Goal: Task Accomplishment & Management: Use online tool/utility

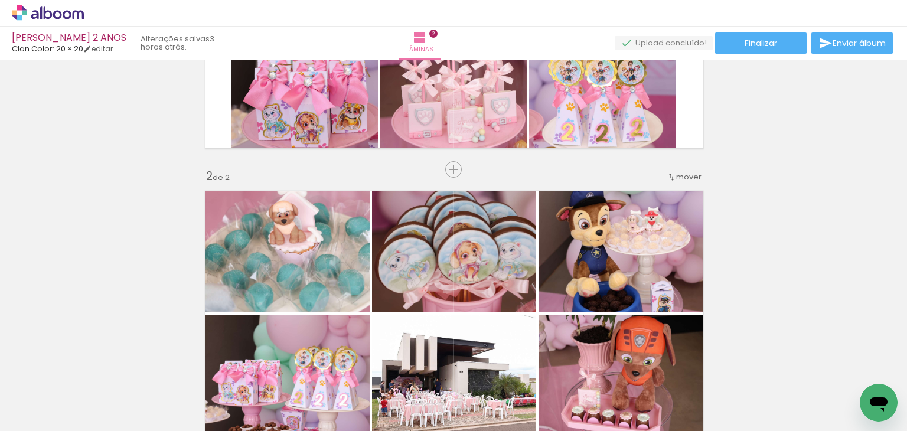
scroll to position [201, 0]
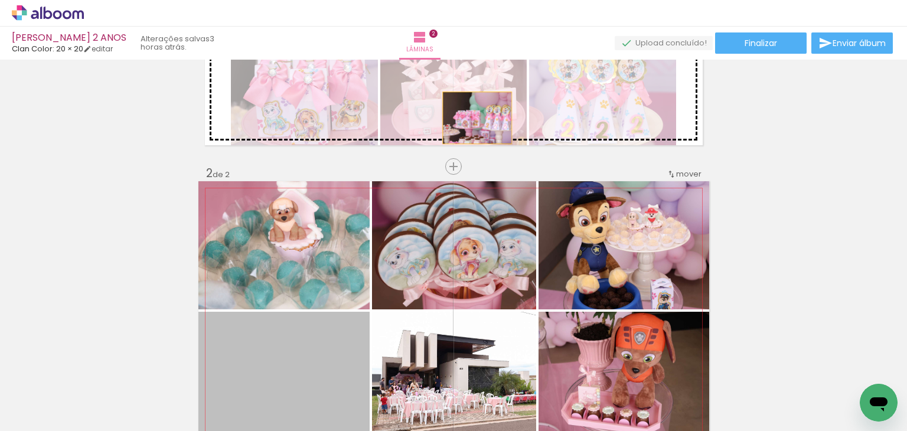
drag, startPoint x: 325, startPoint y: 341, endPoint x: 473, endPoint y: 118, distance: 267.9
click at [473, 118] on div "Inserir lâmina 1 de 2 Inserir lâmina 2 de 2" at bounding box center [453, 295] width 907 height 867
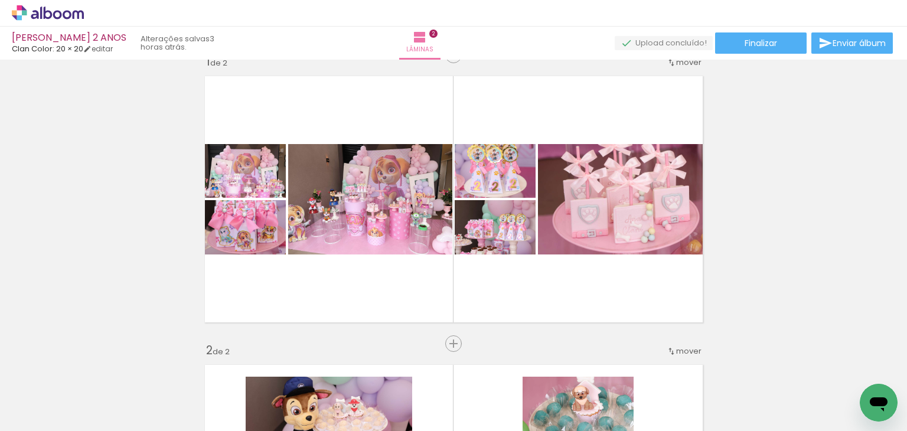
scroll to position [0, 0]
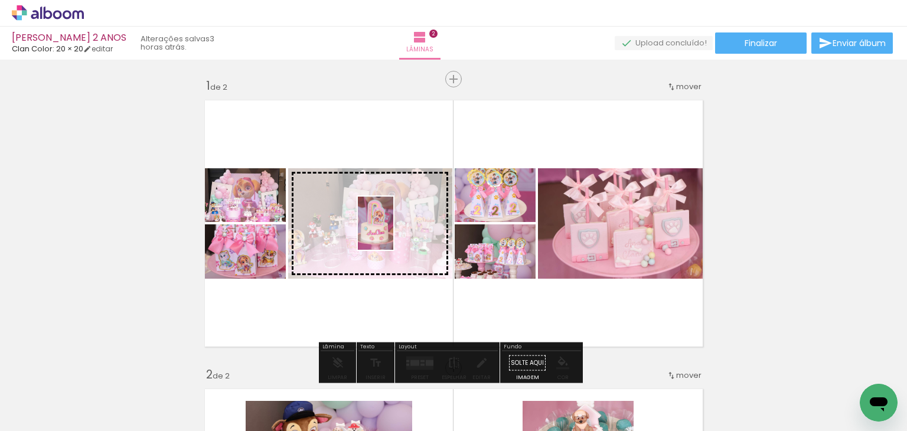
drag, startPoint x: 339, startPoint y: 405, endPoint x: 393, endPoint y: 232, distance: 180.8
click at [393, 232] on quentale-workspace at bounding box center [453, 215] width 907 height 431
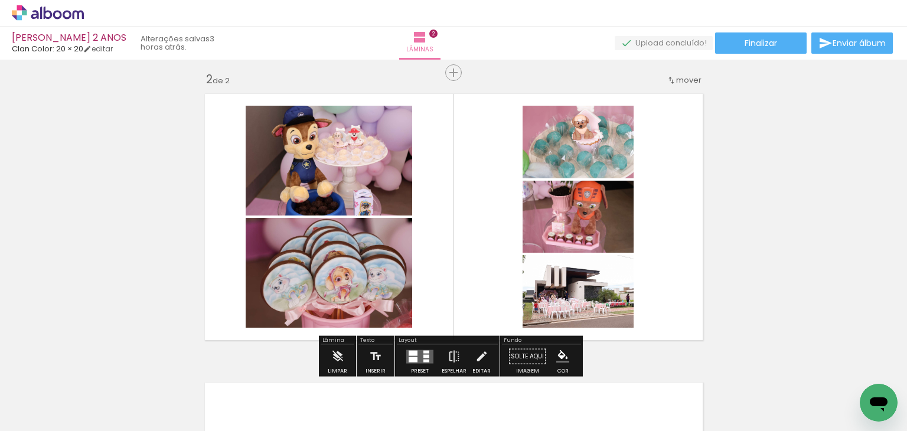
scroll to position [0, 1594]
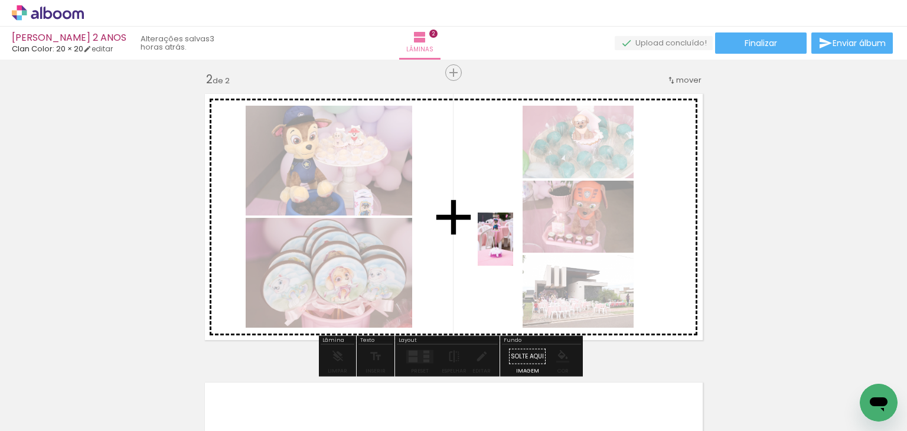
drag, startPoint x: 575, startPoint y: 386, endPoint x: 513, endPoint y: 248, distance: 150.7
click at [513, 248] on quentale-workspace at bounding box center [453, 215] width 907 height 431
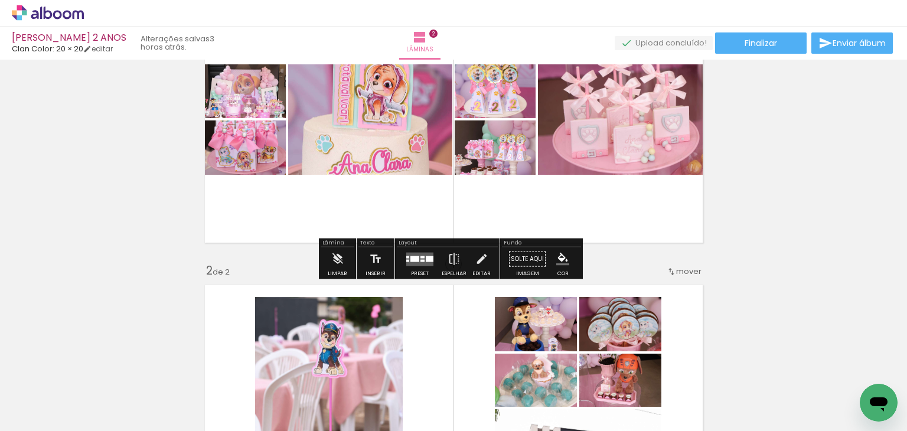
scroll to position [118, 0]
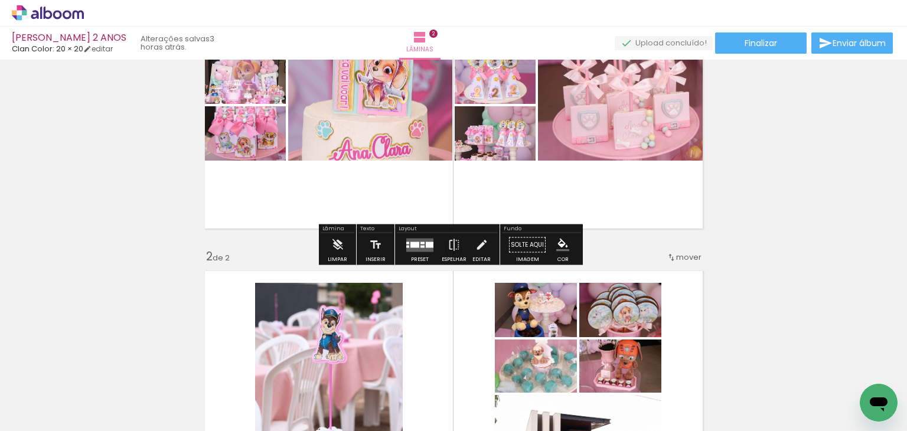
click at [412, 258] on div "Preset" at bounding box center [420, 259] width 18 height 5
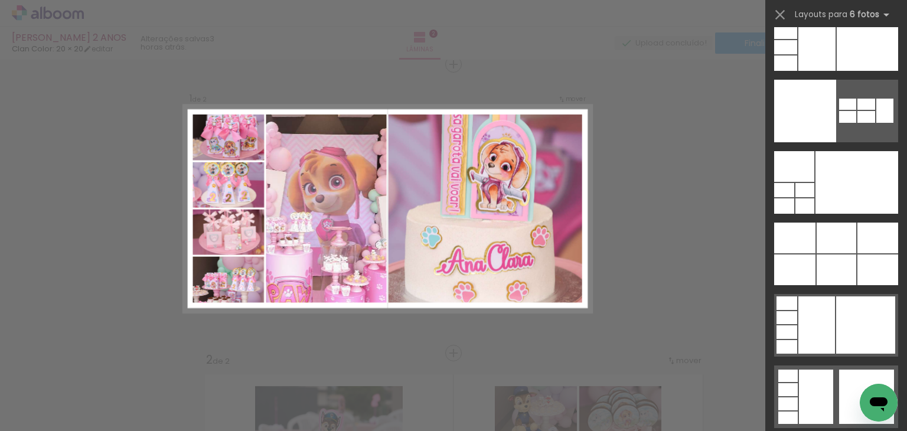
scroll to position [37062, 0]
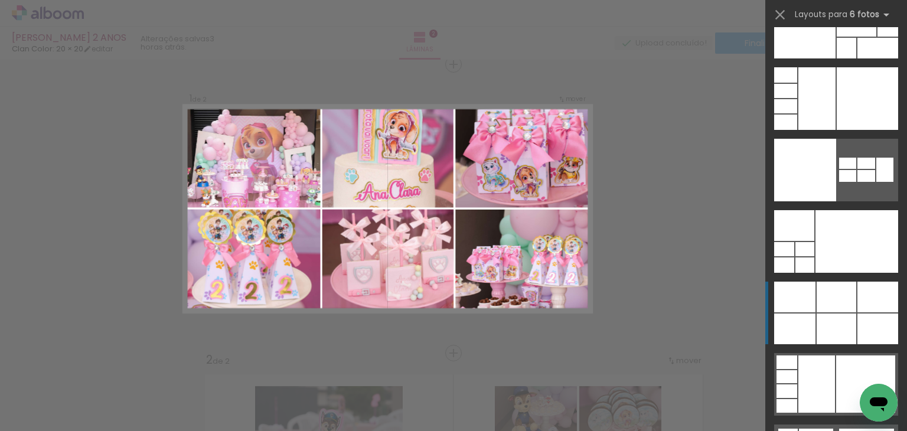
click at [839, 326] on div at bounding box center [837, 329] width 40 height 31
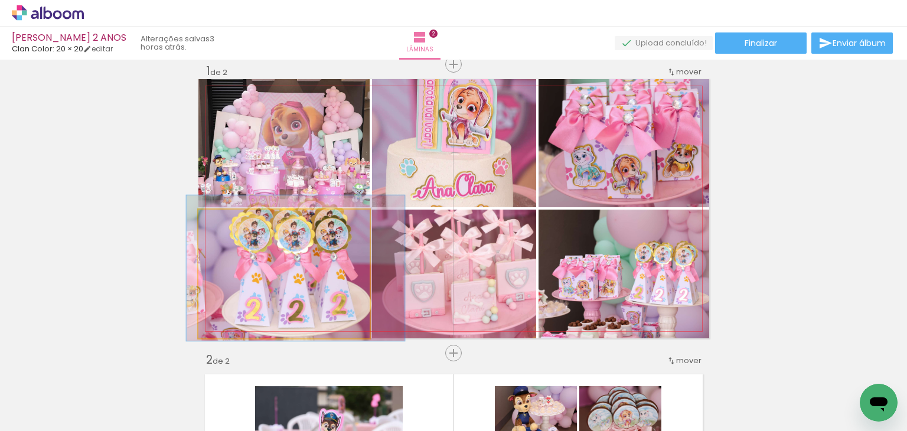
drag, startPoint x: 263, startPoint y: 272, endPoint x: 276, endPoint y: 271, distance: 13.0
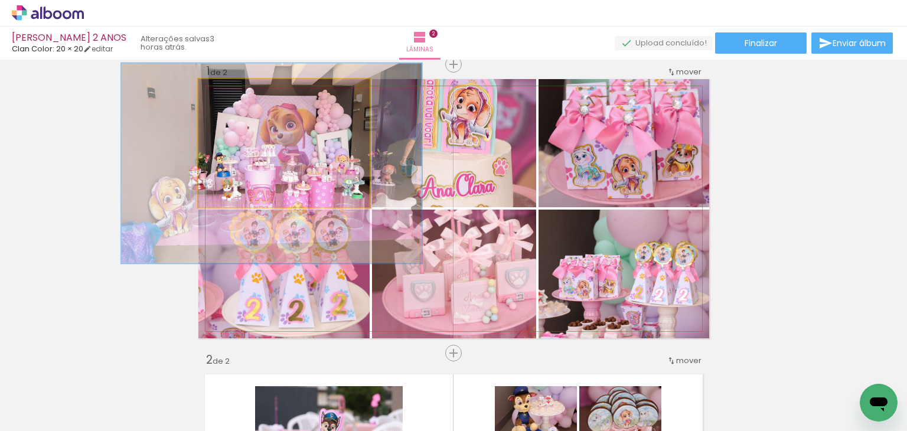
drag, startPoint x: 250, startPoint y: 94, endPoint x: 244, endPoint y: 97, distance: 7.4
type paper-slider "156"
click at [244, 97] on div at bounding box center [251, 91] width 19 height 19
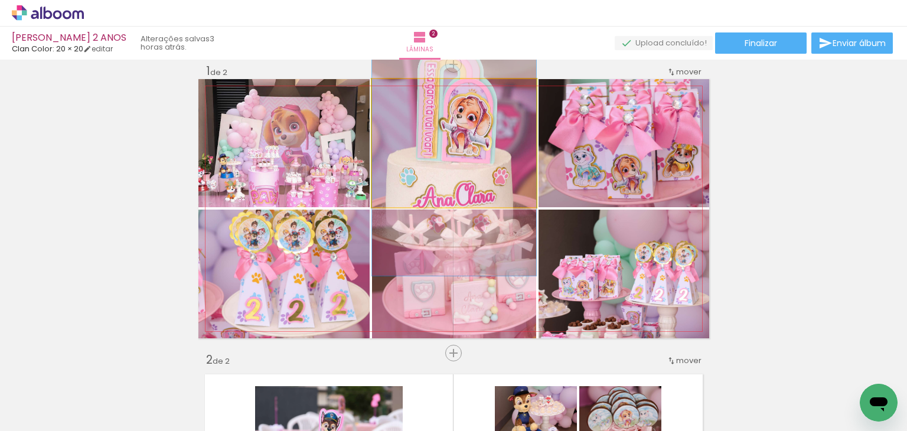
drag, startPoint x: 444, startPoint y: 149, endPoint x: 447, endPoint y: 158, distance: 9.7
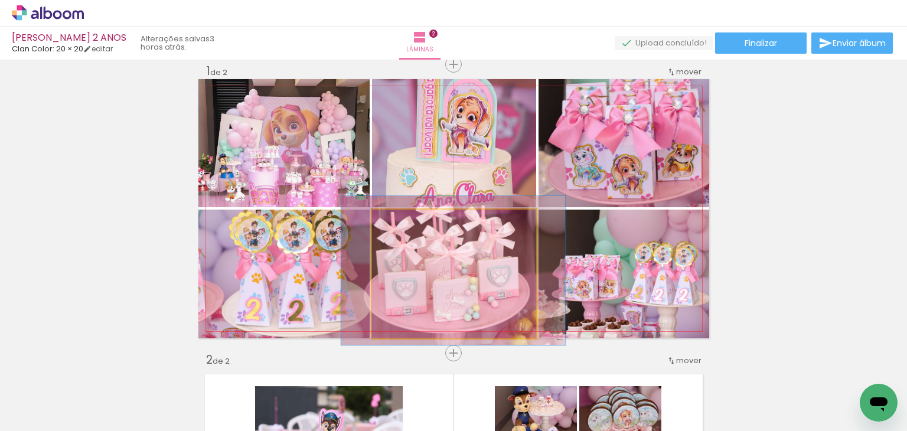
drag, startPoint x: 473, startPoint y: 288, endPoint x: 454, endPoint y: 286, distance: 18.5
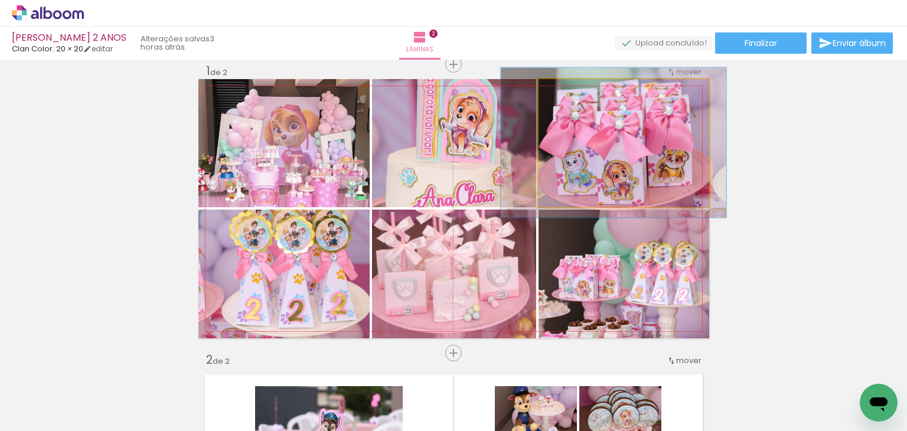
drag, startPoint x: 604, startPoint y: 151, endPoint x: 597, endPoint y: 155, distance: 7.7
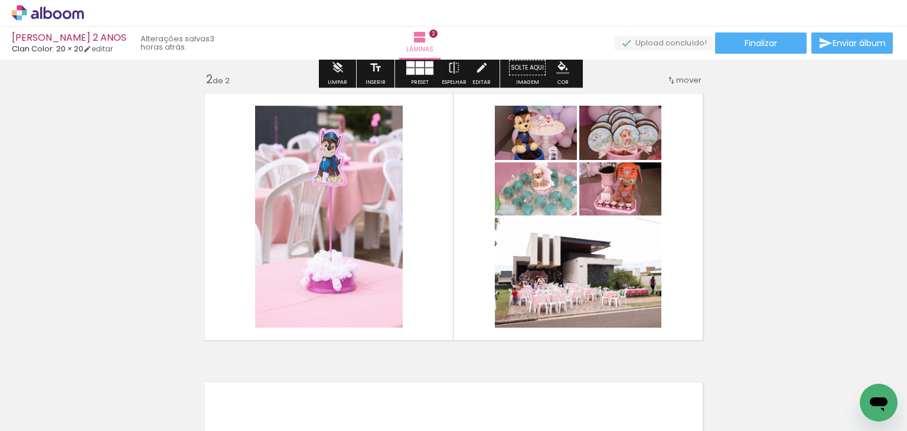
scroll to position [310, 0]
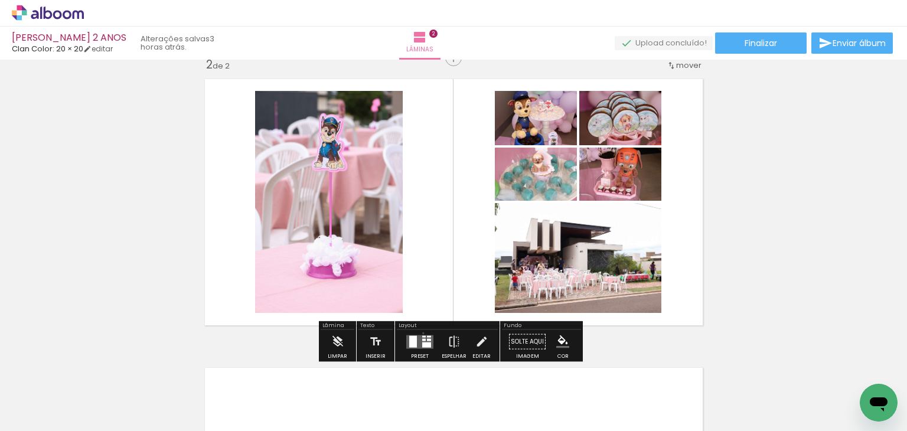
click at [421, 333] on div at bounding box center [420, 342] width 32 height 24
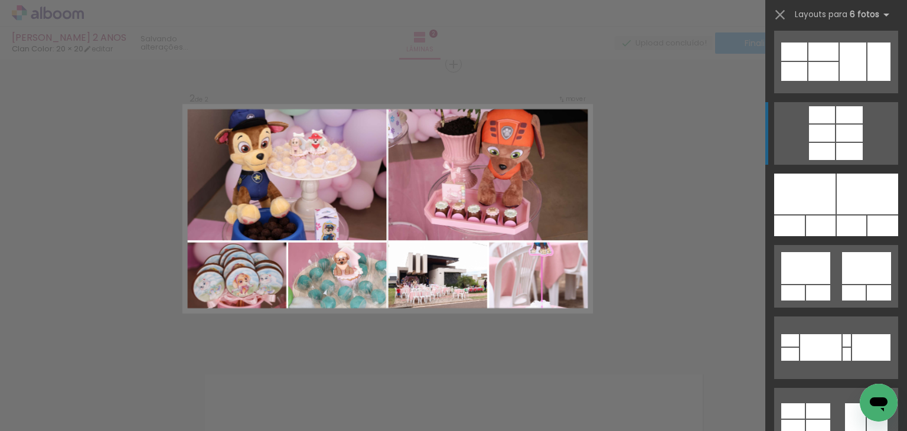
scroll to position [10514, 0]
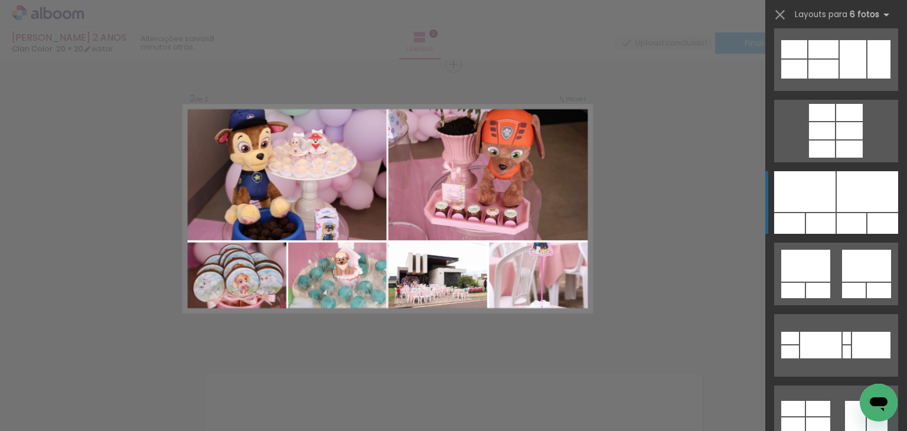
click at [852, 225] on div at bounding box center [852, 223] width 30 height 21
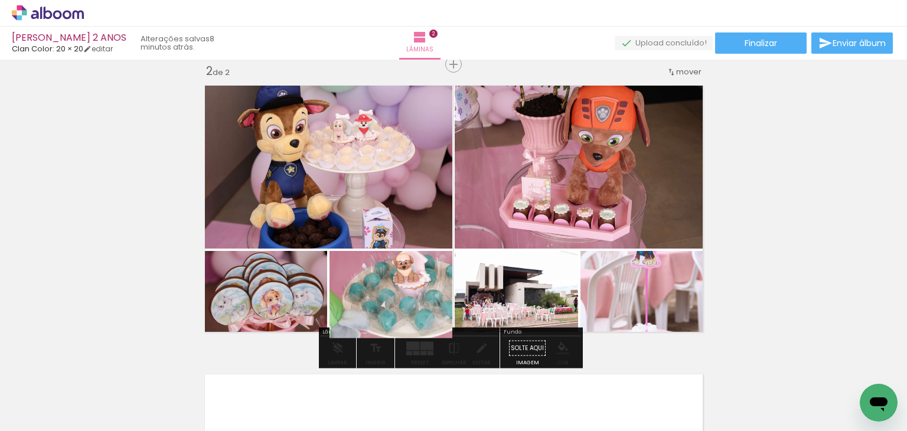
drag, startPoint x: 343, startPoint y: 276, endPoint x: 260, endPoint y: 273, distance: 82.7
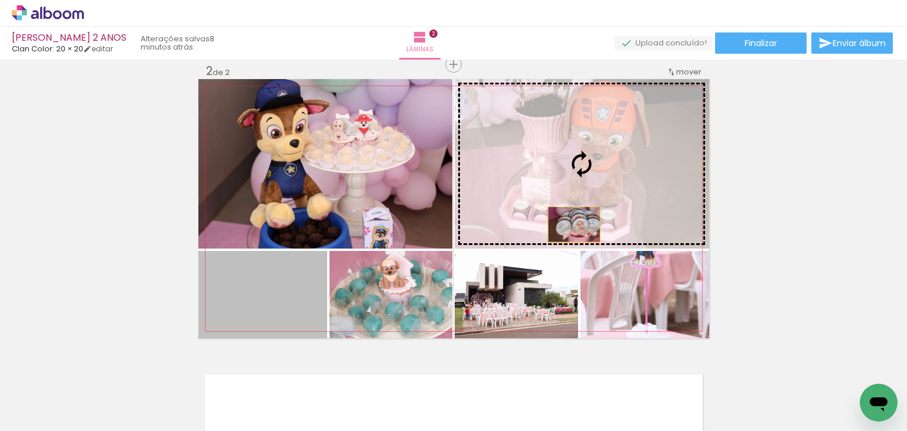
drag, startPoint x: 269, startPoint y: 286, endPoint x: 569, endPoint y: 224, distance: 306.4
click at [0, 0] on slot at bounding box center [0, 0] width 0 height 0
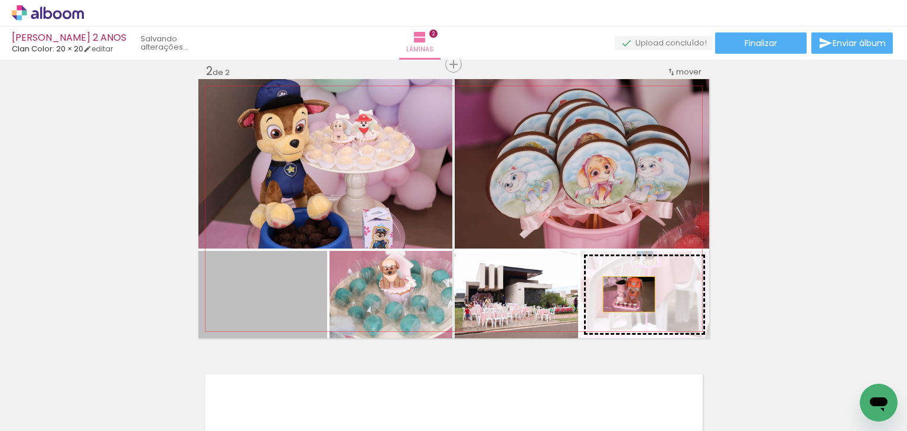
drag, startPoint x: 304, startPoint y: 297, endPoint x: 624, endPoint y: 294, distance: 320.7
click at [0, 0] on slot at bounding box center [0, 0] width 0 height 0
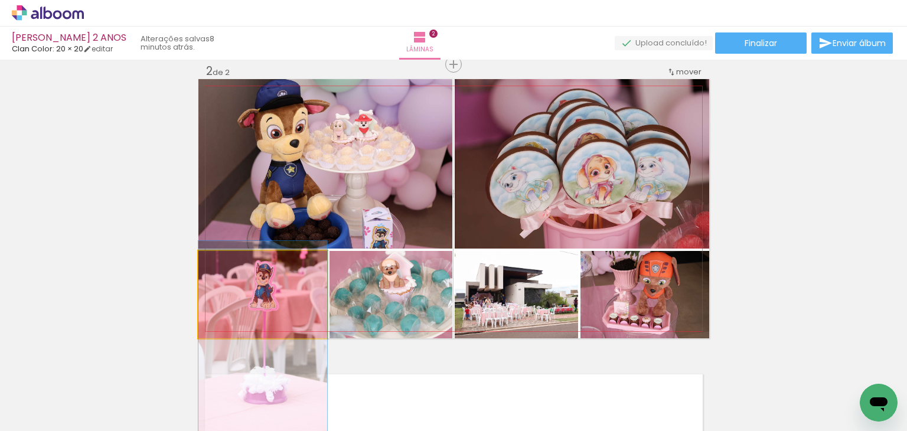
drag, startPoint x: 311, startPoint y: 301, endPoint x: 317, endPoint y: 346, distance: 45.2
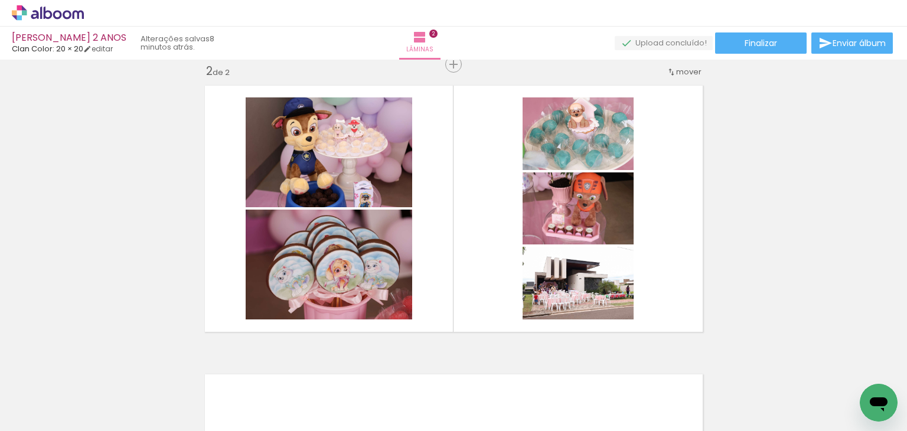
scroll to position [0, 1652]
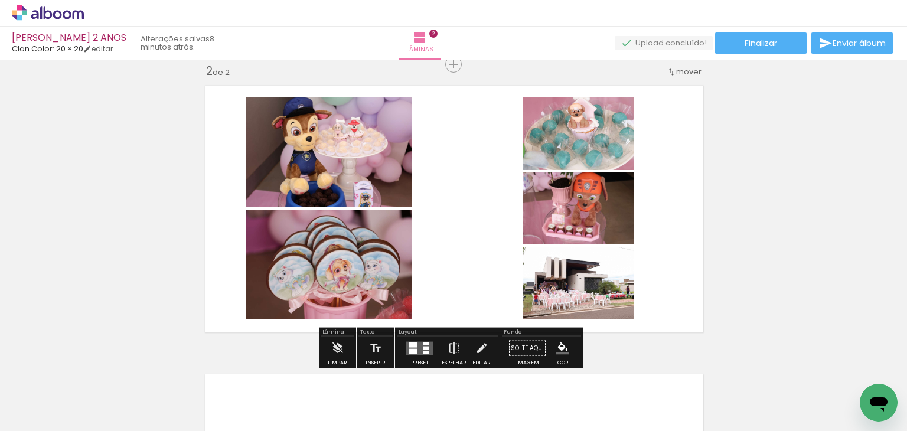
drag, startPoint x: 514, startPoint y: 350, endPoint x: 506, endPoint y: 329, distance: 22.6
click at [502, 317] on div "Inserir lâmina 1 de 2 Inserir lâmina 2 de 2" at bounding box center [453, 193] width 907 height 867
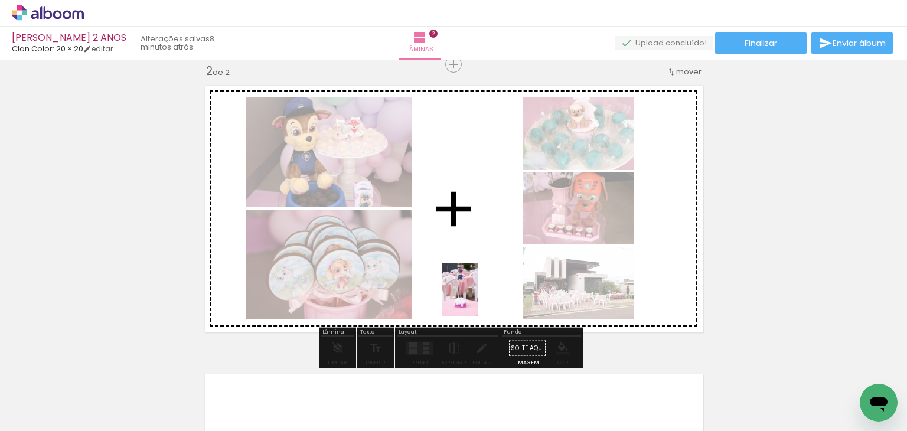
drag, startPoint x: 529, startPoint y: 388, endPoint x: 478, endPoint y: 298, distance: 103.4
click at [478, 298] on quentale-workspace at bounding box center [453, 215] width 907 height 431
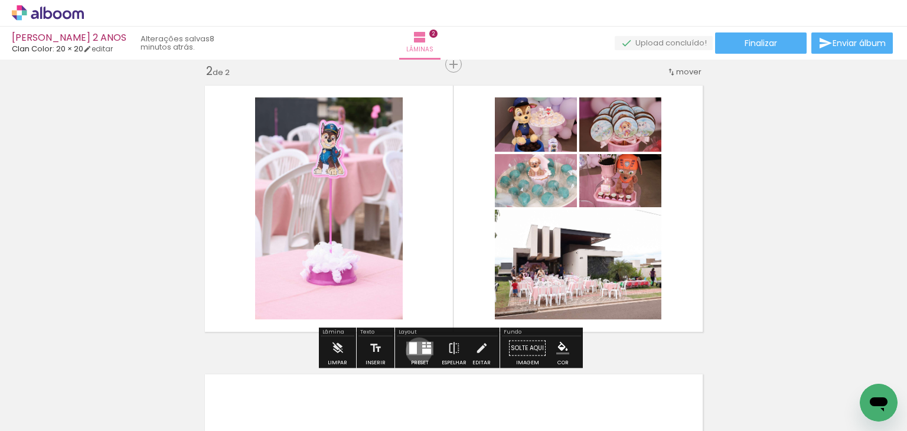
click at [416, 350] on quentale-layouter at bounding box center [419, 348] width 27 height 14
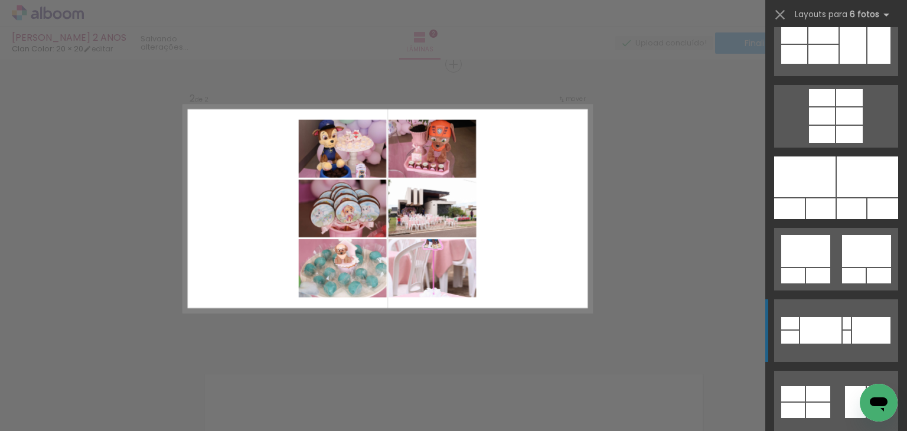
scroll to position [10573, 0]
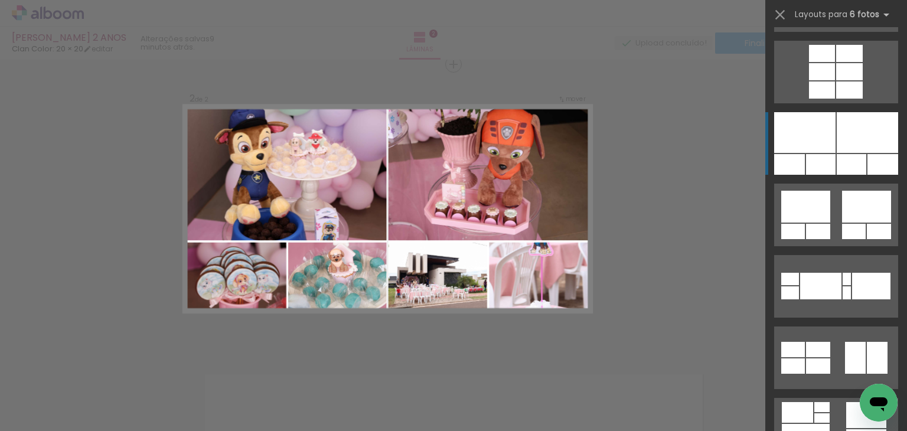
click at [846, 119] on div at bounding box center [867, 132] width 61 height 41
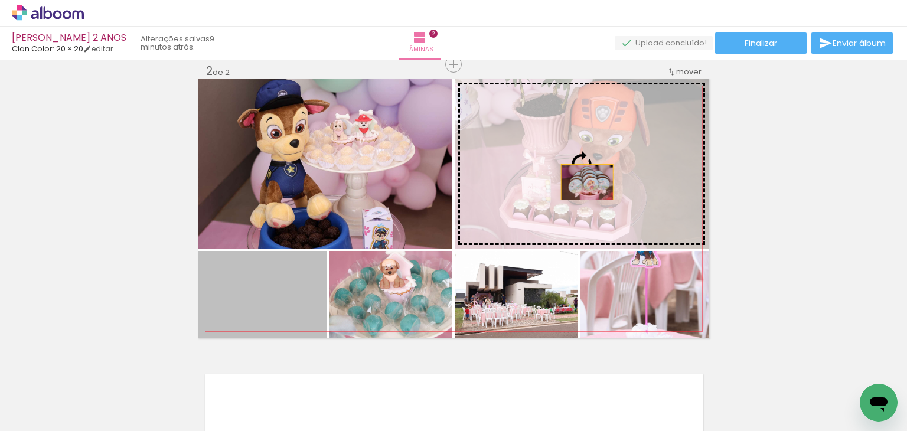
drag, startPoint x: 295, startPoint y: 301, endPoint x: 605, endPoint y: 169, distance: 336.6
click at [0, 0] on slot at bounding box center [0, 0] width 0 height 0
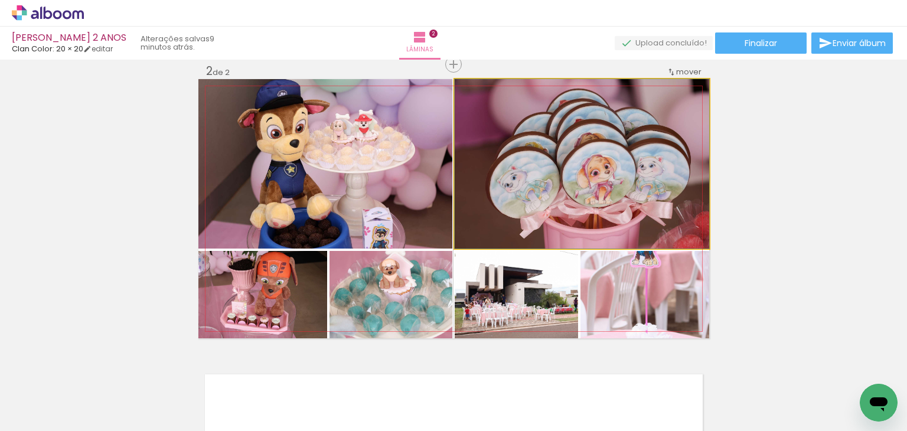
click at [617, 172] on quentale-photo at bounding box center [582, 164] width 255 height 170
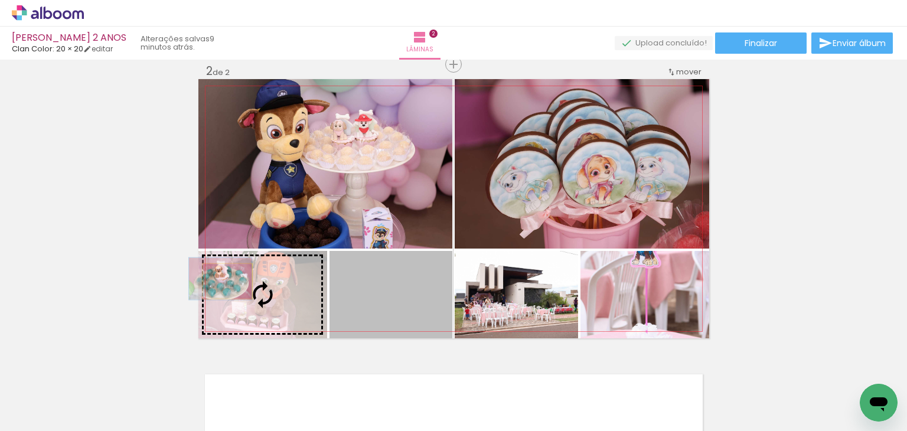
drag, startPoint x: 353, startPoint y: 284, endPoint x: 222, endPoint y: 281, distance: 131.2
click at [0, 0] on slot at bounding box center [0, 0] width 0 height 0
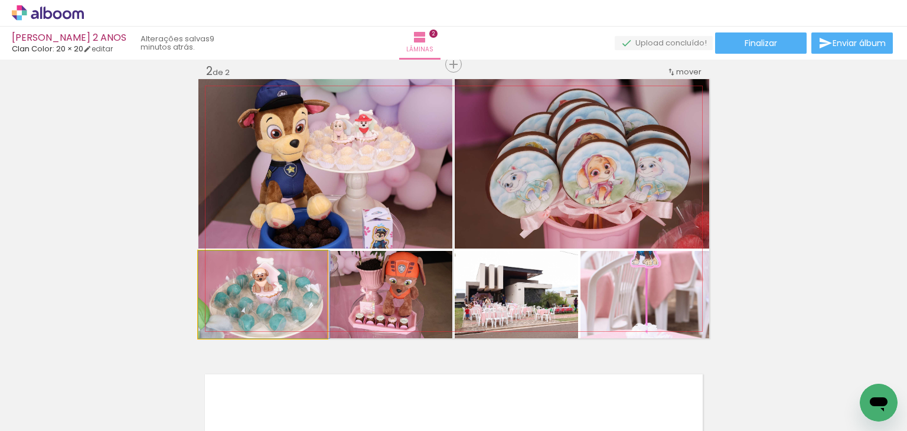
drag, startPoint x: 241, startPoint y: 284, endPoint x: 266, endPoint y: 280, distance: 25.6
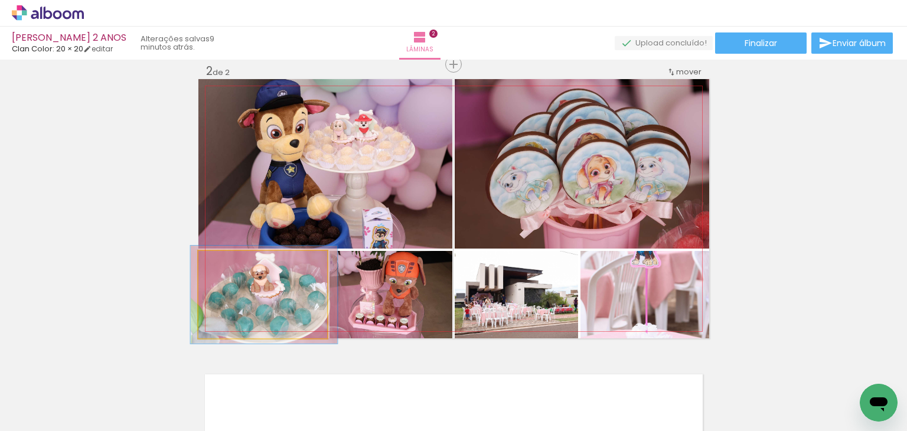
drag, startPoint x: 229, startPoint y: 260, endPoint x: 234, endPoint y: 272, distance: 13.0
type paper-slider "113"
click at [233, 259] on div at bounding box center [230, 263] width 19 height 19
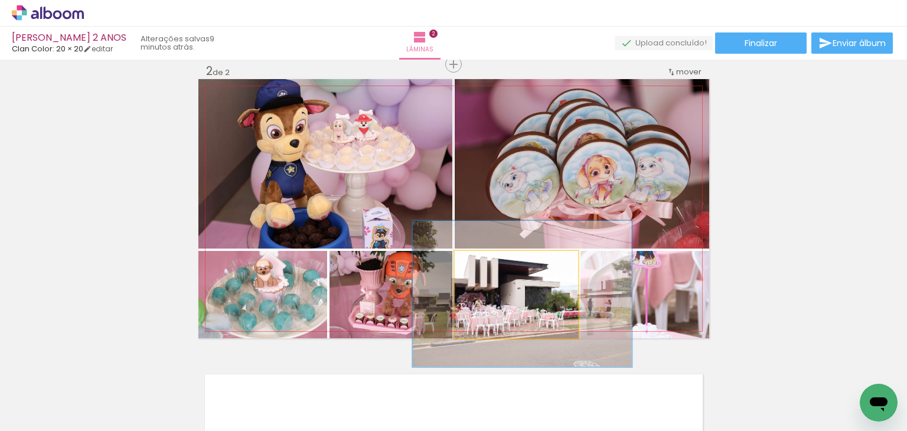
drag, startPoint x: 491, startPoint y: 266, endPoint x: 507, endPoint y: 268, distance: 16.0
type paper-slider "167"
click at [508, 268] on div at bounding box center [513, 263] width 11 height 11
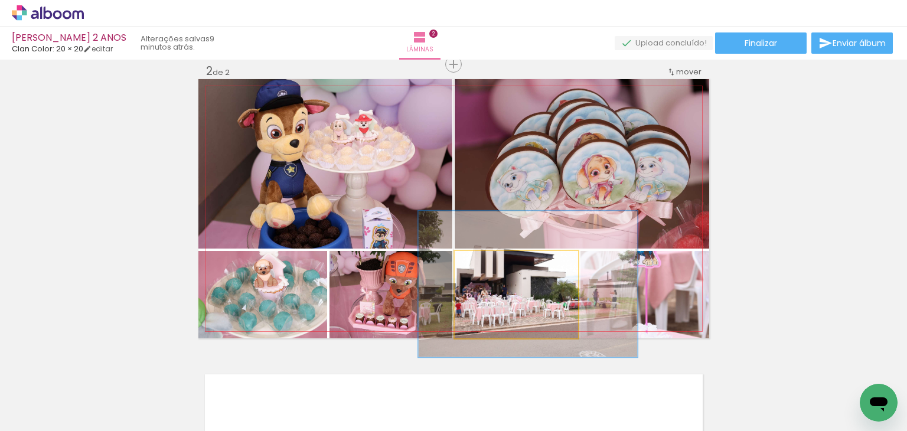
drag, startPoint x: 536, startPoint y: 320, endPoint x: 542, endPoint y: 311, distance: 11.1
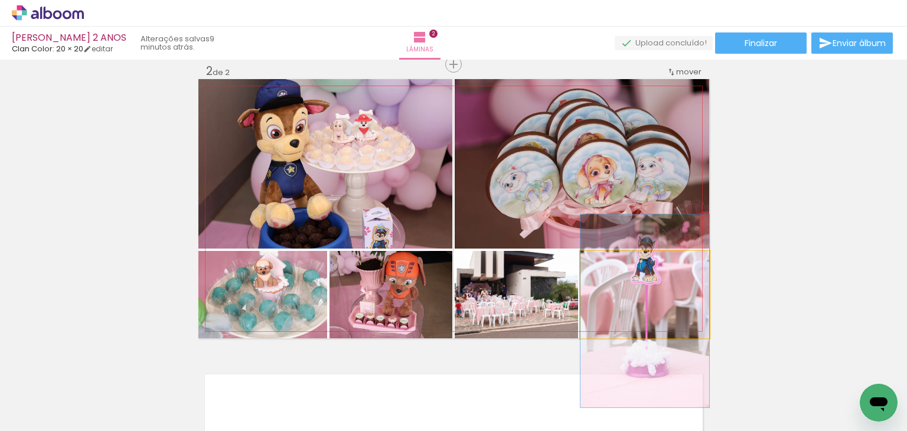
drag, startPoint x: 636, startPoint y: 308, endPoint x: 631, endPoint y: 324, distance: 17.4
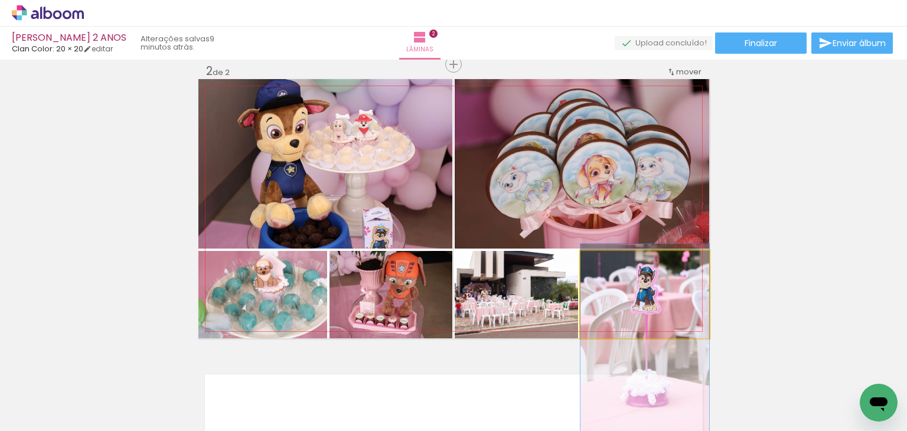
drag, startPoint x: 631, startPoint y: 294, endPoint x: 627, endPoint y: 321, distance: 27.5
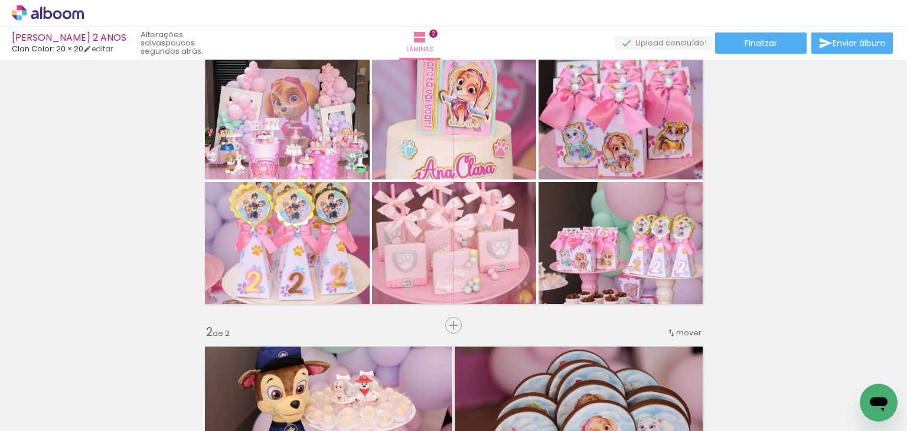
scroll to position [24, 0]
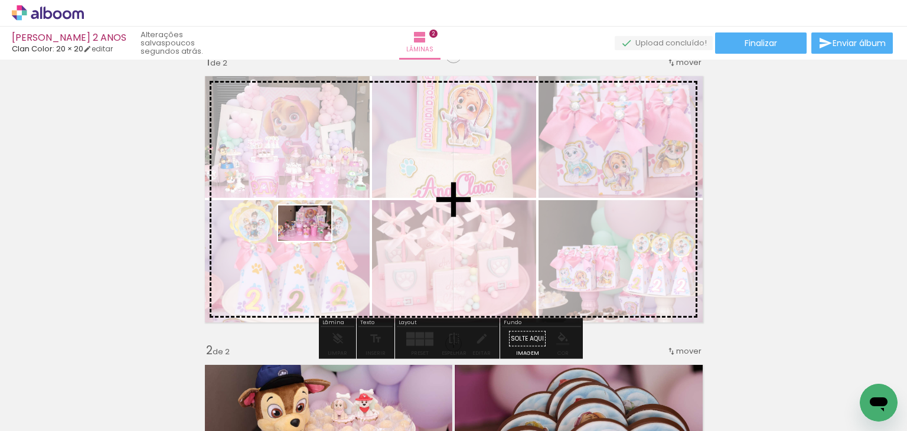
drag, startPoint x: 197, startPoint y: 370, endPoint x: 314, endPoint y: 241, distance: 173.6
click at [314, 241] on quentale-workspace at bounding box center [453, 215] width 907 height 431
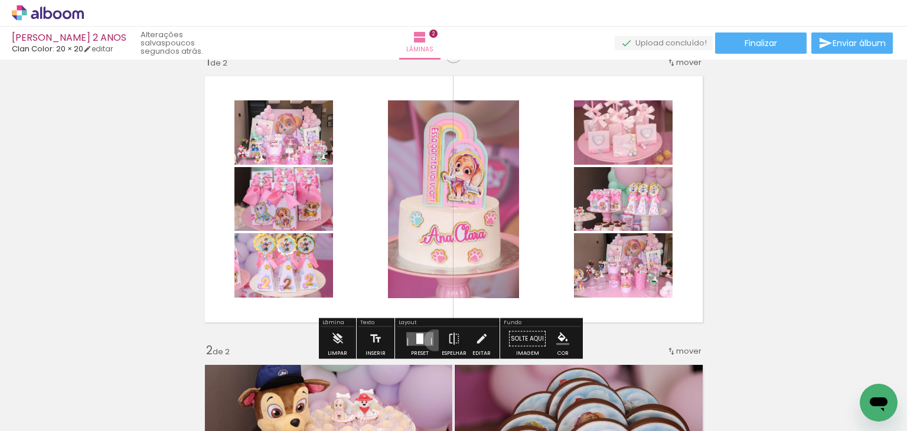
click at [432, 340] on div at bounding box center [420, 339] width 32 height 24
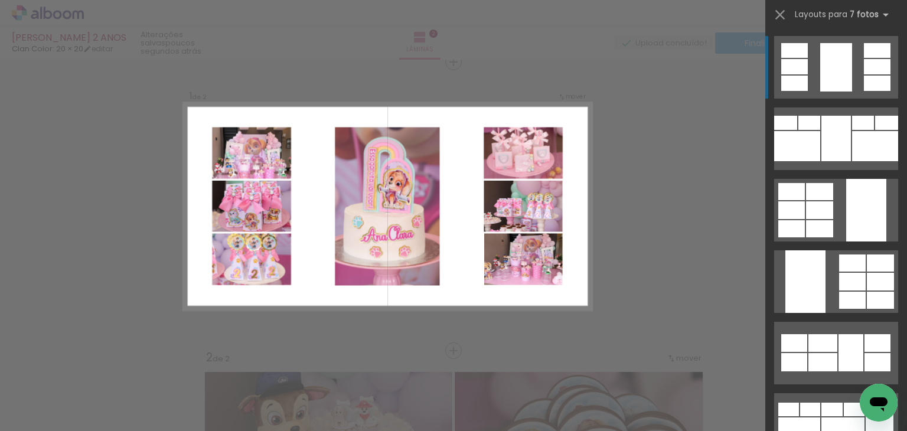
scroll to position [15, 0]
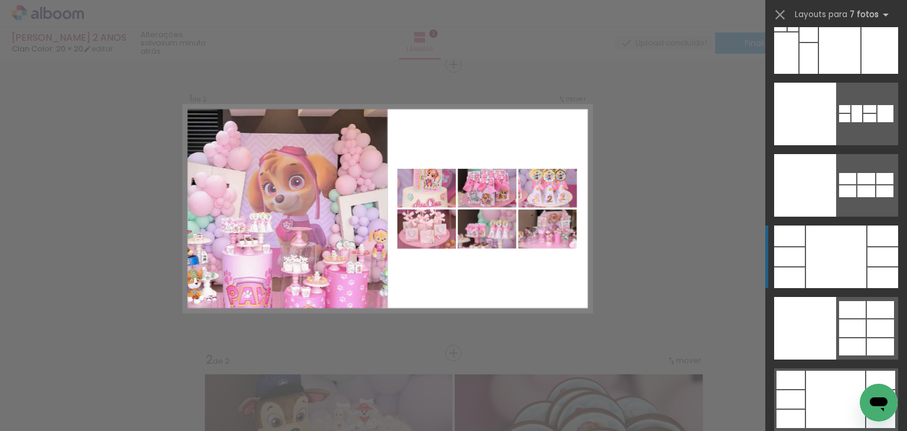
scroll to position [14235, 0]
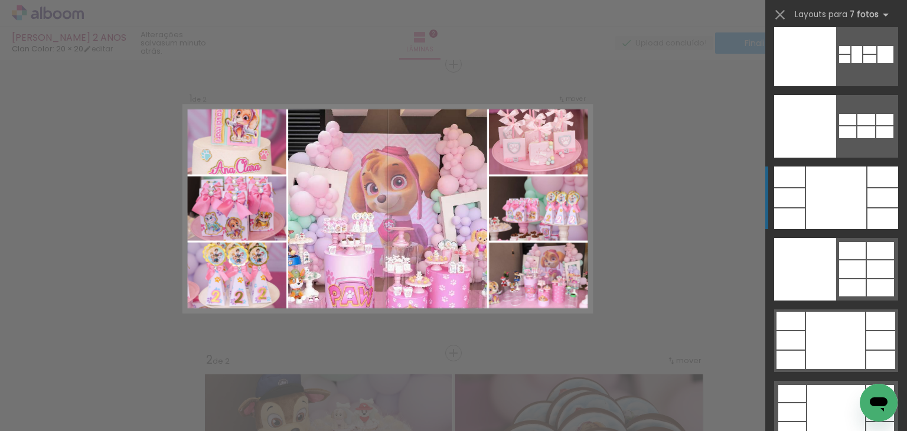
click at [847, 190] on div at bounding box center [836, 198] width 60 height 63
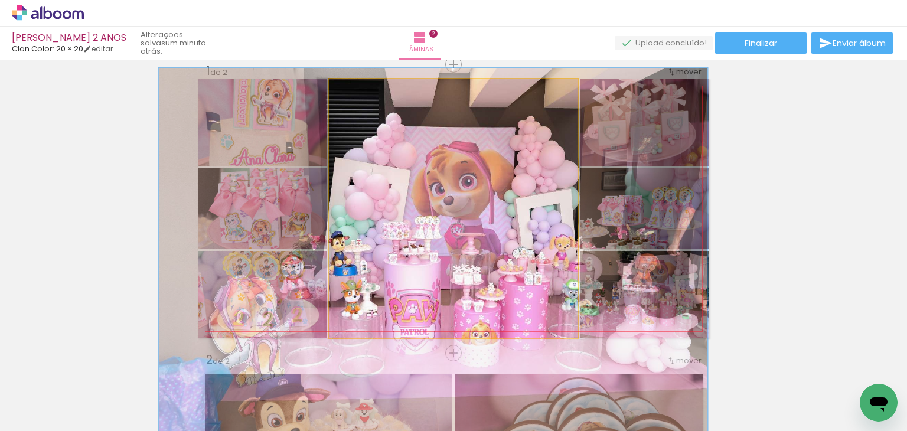
drag, startPoint x: 376, startPoint y: 93, endPoint x: 369, endPoint y: 95, distance: 7.5
click at [370, 95] on div at bounding box center [375, 91] width 11 height 11
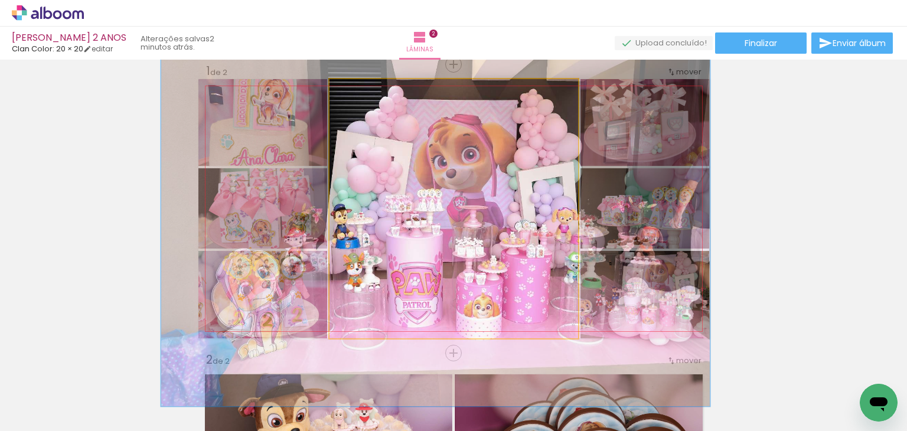
drag, startPoint x: 484, startPoint y: 174, endPoint x: 487, endPoint y: 147, distance: 27.3
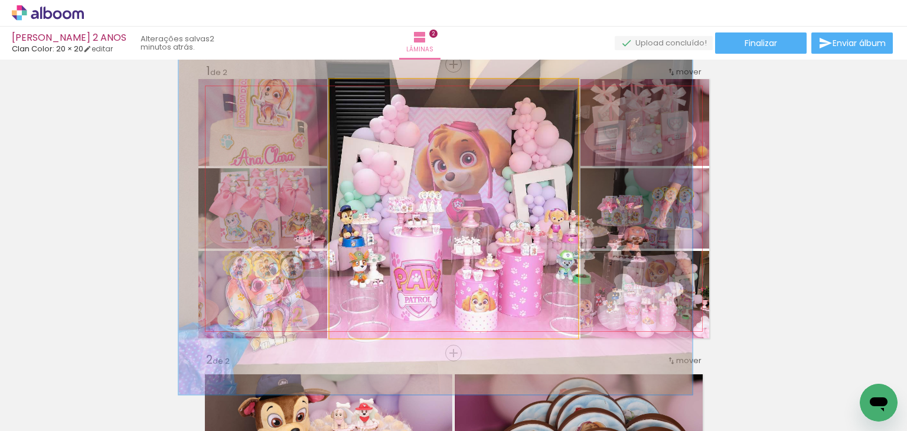
type paper-slider "132"
click at [367, 102] on quentale-photo at bounding box center [454, 208] width 249 height 259
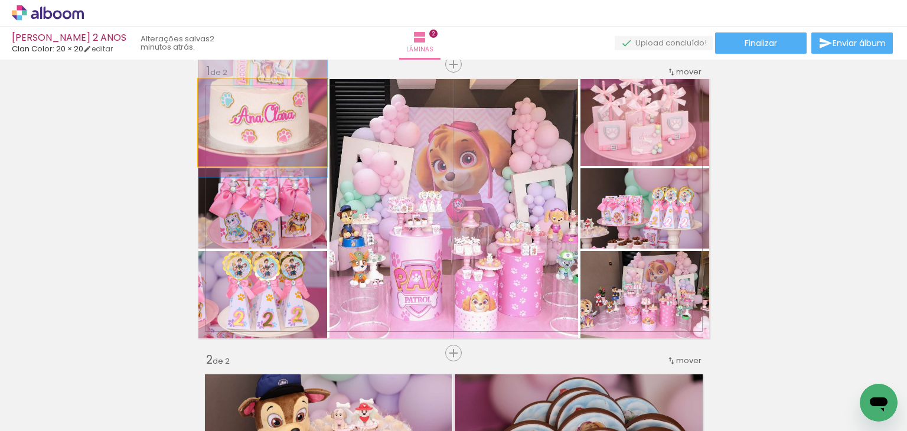
drag, startPoint x: 286, startPoint y: 142, endPoint x: 288, endPoint y: 100, distance: 42.0
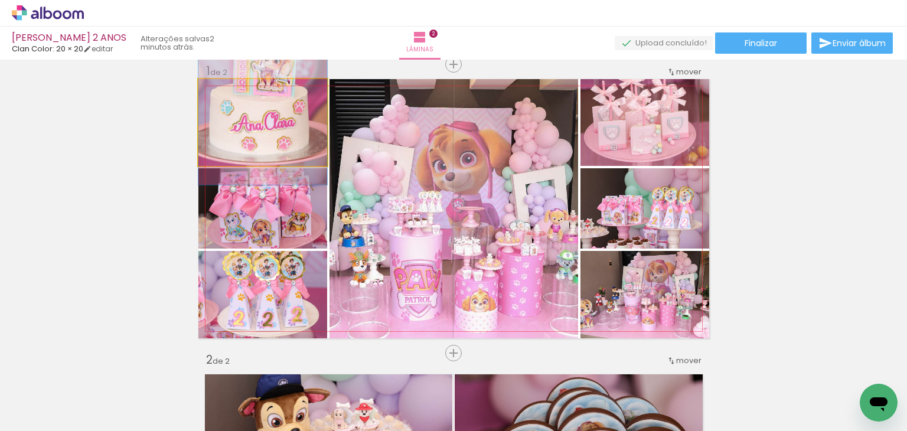
drag, startPoint x: 286, startPoint y: 140, endPoint x: 298, endPoint y: 146, distance: 13.2
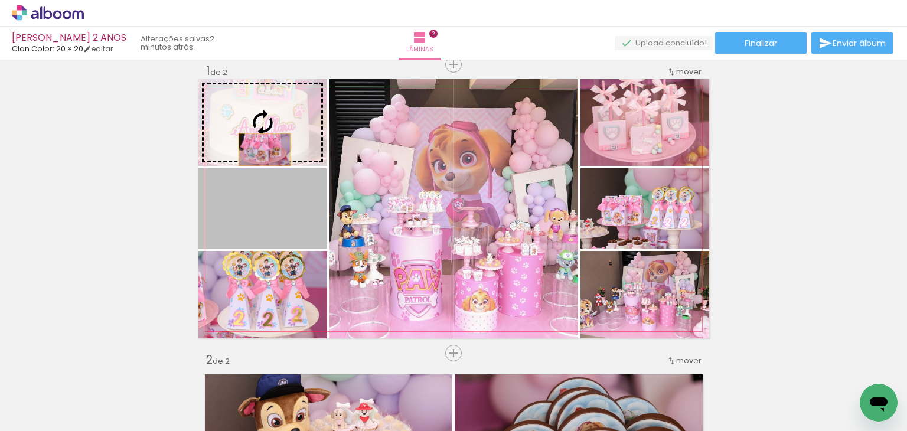
drag, startPoint x: 273, startPoint y: 230, endPoint x: 260, endPoint y: 143, distance: 87.9
click at [0, 0] on slot at bounding box center [0, 0] width 0 height 0
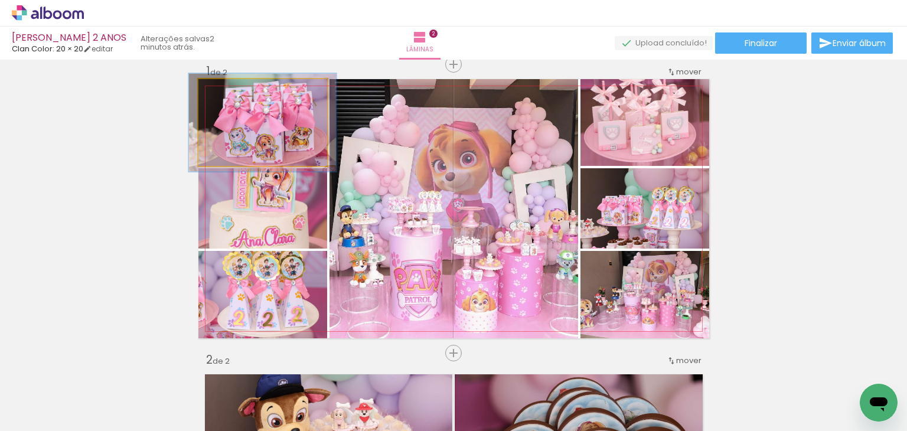
type paper-slider "113"
click at [228, 92] on div at bounding box center [231, 91] width 11 height 11
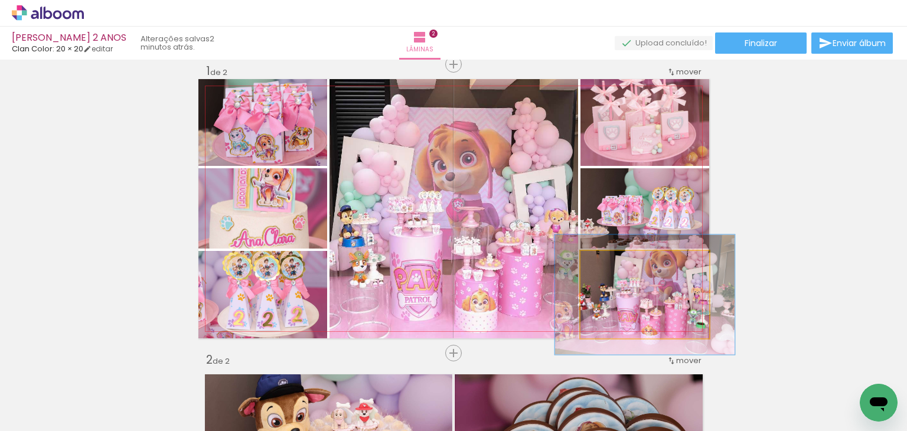
drag, startPoint x: 595, startPoint y: 264, endPoint x: 613, endPoint y: 270, distance: 18.1
type paper-slider "139"
click at [614, 267] on div at bounding box center [623, 263] width 19 height 19
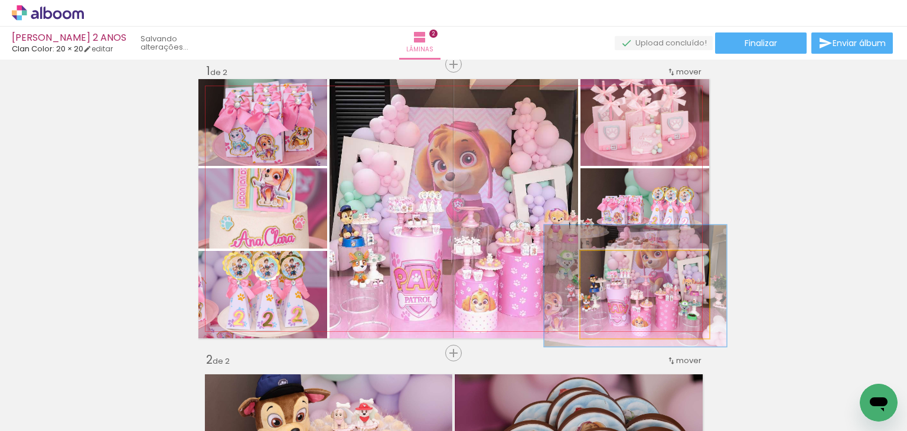
drag, startPoint x: 634, startPoint y: 298, endPoint x: 624, endPoint y: 289, distance: 13.0
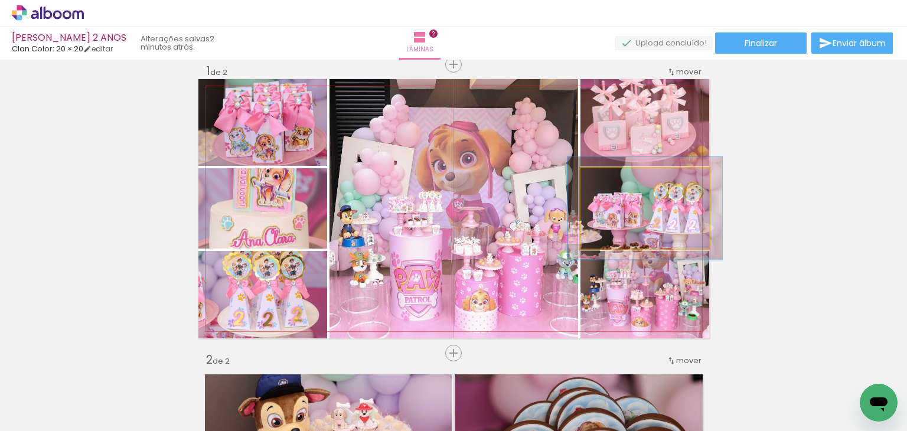
drag, startPoint x: 611, startPoint y: 184, endPoint x: 619, endPoint y: 183, distance: 8.4
type paper-slider "120"
click at [619, 183] on div at bounding box center [616, 180] width 19 height 19
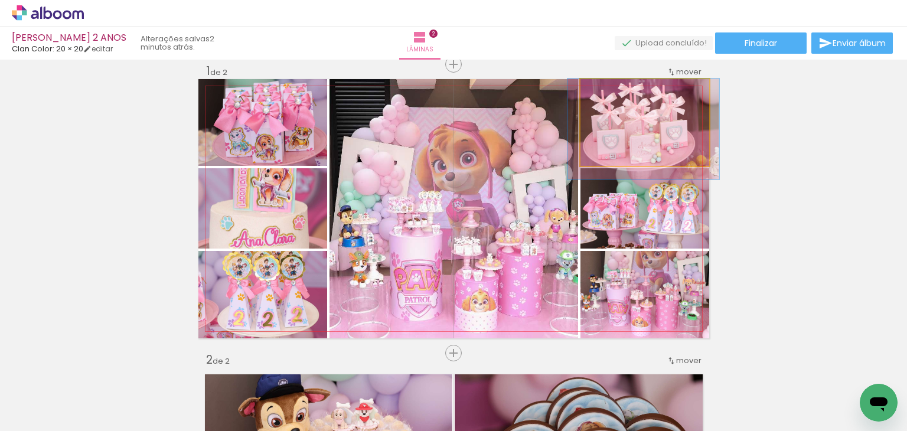
drag, startPoint x: 643, startPoint y: 148, endPoint x: 640, endPoint y: 157, distance: 9.7
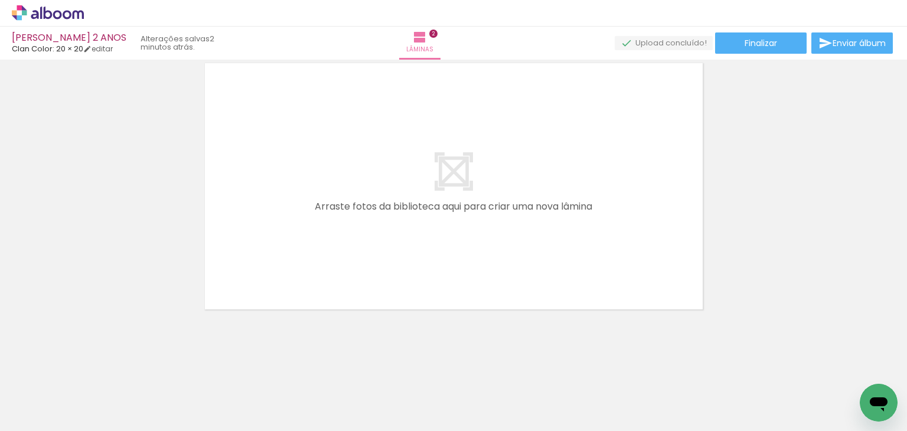
scroll to position [556, 0]
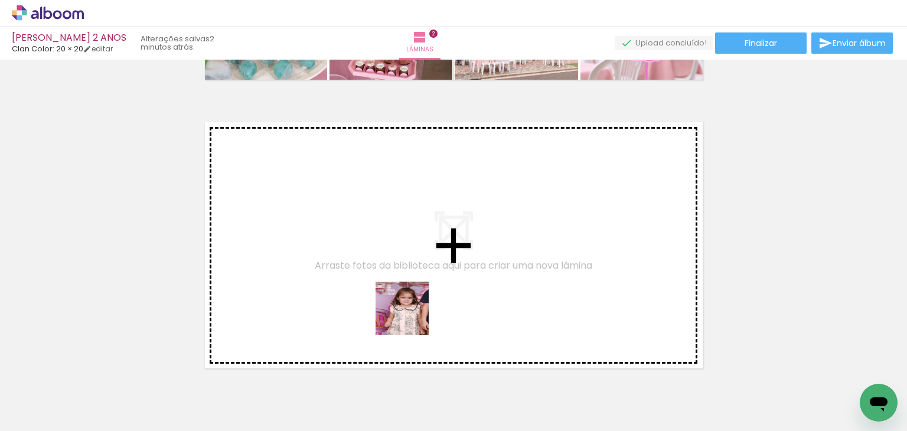
drag, startPoint x: 411, startPoint y: 400, endPoint x: 406, endPoint y: 298, distance: 102.3
click at [406, 298] on quentale-workspace at bounding box center [453, 215] width 907 height 431
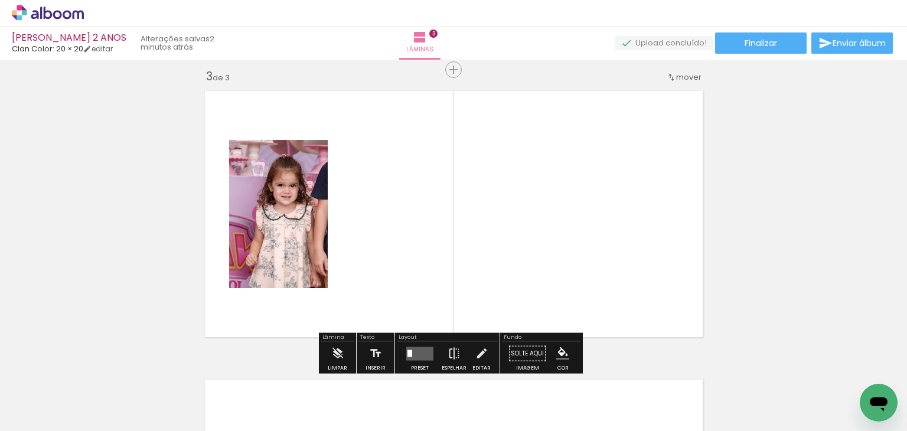
scroll to position [593, 0]
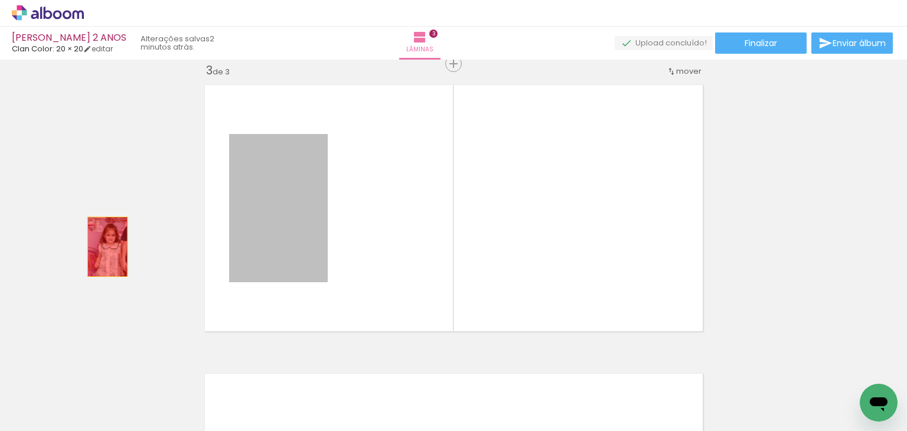
drag, startPoint x: 296, startPoint y: 253, endPoint x: 103, endPoint y: 247, distance: 193.3
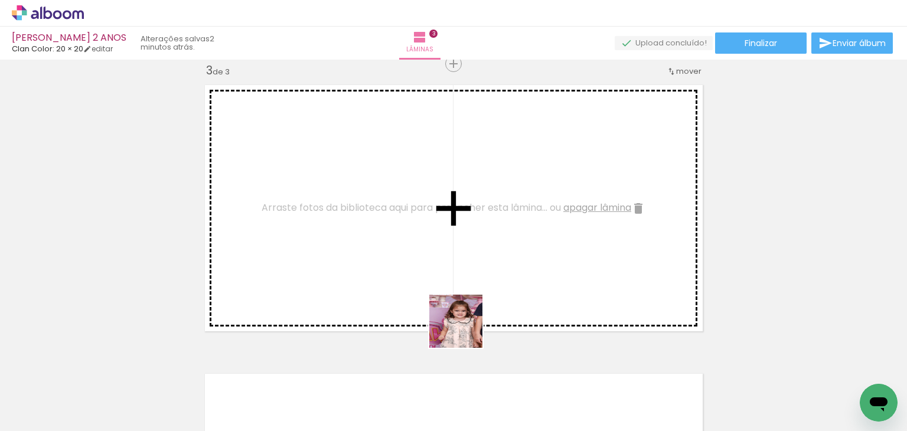
drag, startPoint x: 415, startPoint y: 418, endPoint x: 483, endPoint y: 307, distance: 129.7
click at [483, 307] on quentale-workspace at bounding box center [453, 215] width 907 height 431
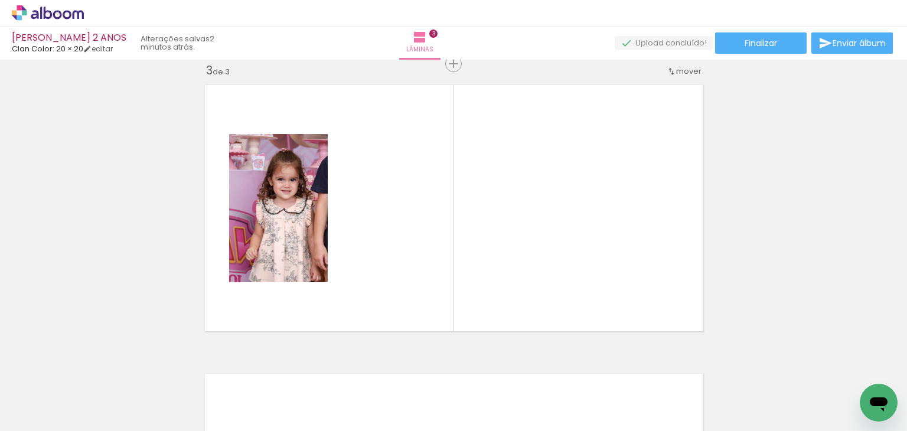
scroll to position [0, 910]
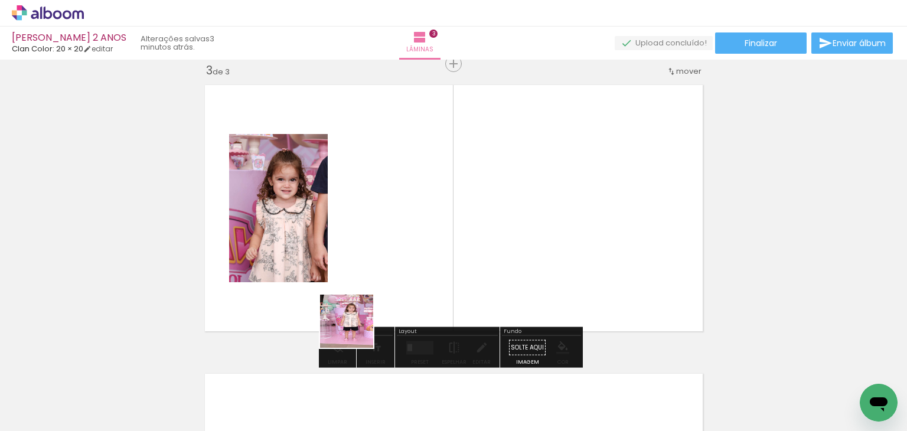
drag, startPoint x: 275, startPoint y: 395, endPoint x: 373, endPoint y: 299, distance: 136.6
click at [373, 299] on quentale-workspace at bounding box center [453, 215] width 907 height 431
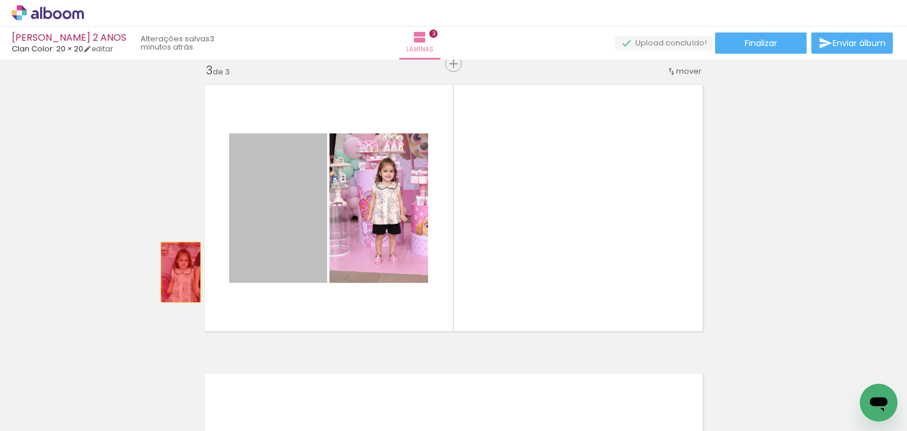
drag, startPoint x: 298, startPoint y: 271, endPoint x: 165, endPoint y: 275, distance: 132.4
click at [165, 275] on div "Inserir lâmina 1 de 3 Inserir lâmina 2 de 3 Inserir lâmina 3 de 3" at bounding box center [453, 49] width 907 height 1156
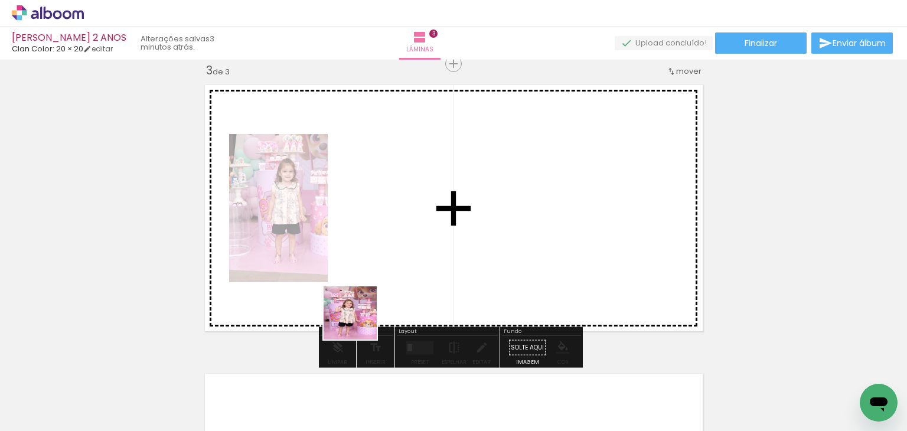
drag, startPoint x: 340, startPoint y: 395, endPoint x: 367, endPoint y: 256, distance: 141.6
click at [367, 256] on quentale-workspace at bounding box center [453, 215] width 907 height 431
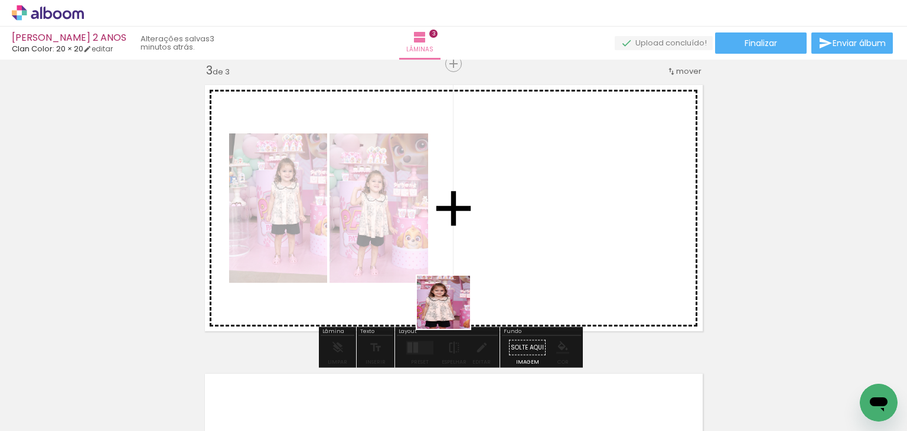
drag, startPoint x: 437, startPoint y: 338, endPoint x: 482, endPoint y: 327, distance: 47.0
click at [483, 262] on quentale-workspace at bounding box center [453, 215] width 907 height 431
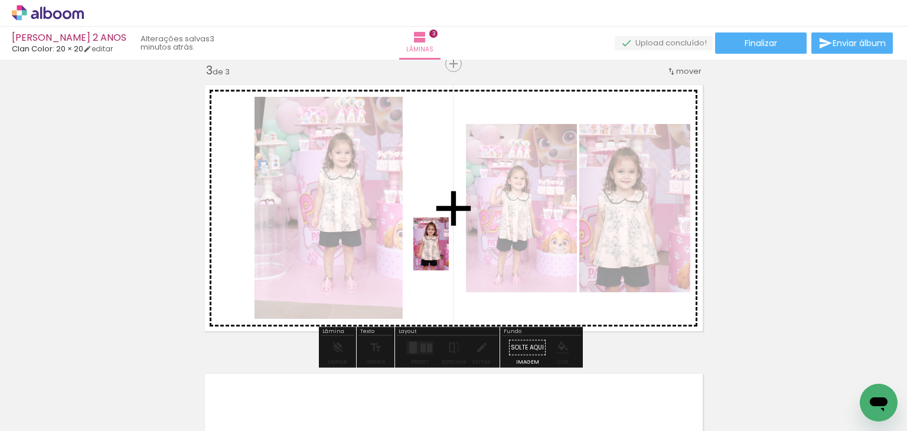
drag, startPoint x: 475, startPoint y: 406, endPoint x: 449, endPoint y: 253, distance: 155.3
click at [449, 253] on quentale-workspace at bounding box center [453, 215] width 907 height 431
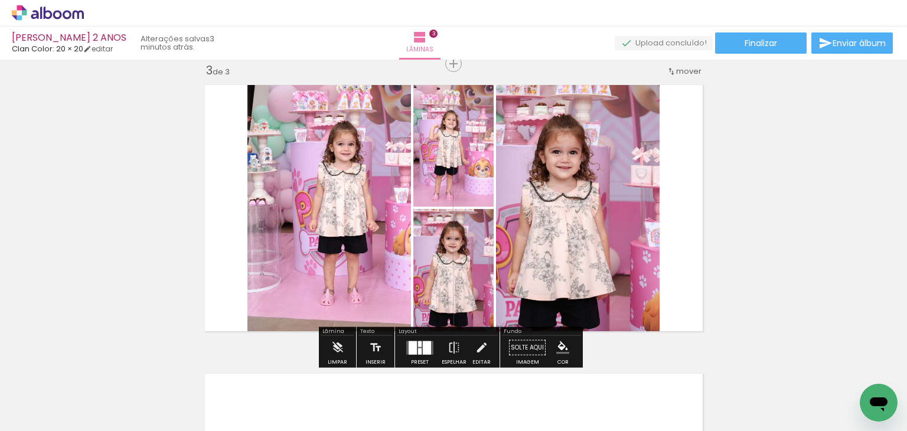
click at [423, 359] on quentale-thumb at bounding box center [399, 391] width 66 height 68
click at [413, 351] on div at bounding box center [413, 348] width 8 height 14
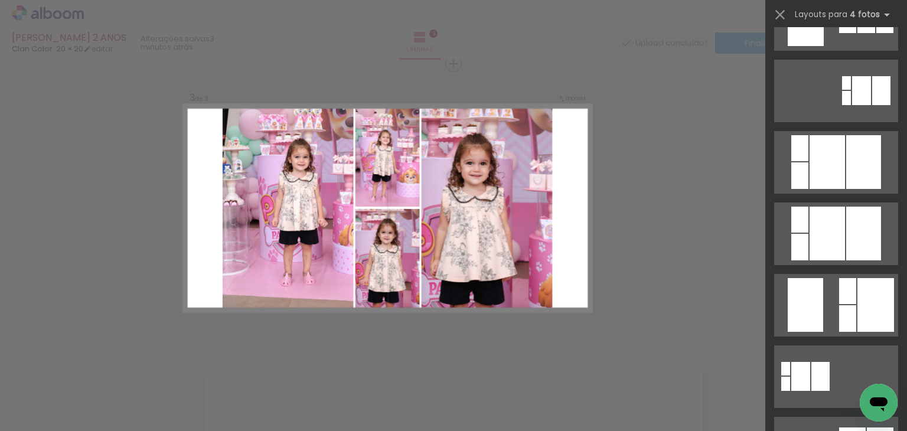
scroll to position [0, 0]
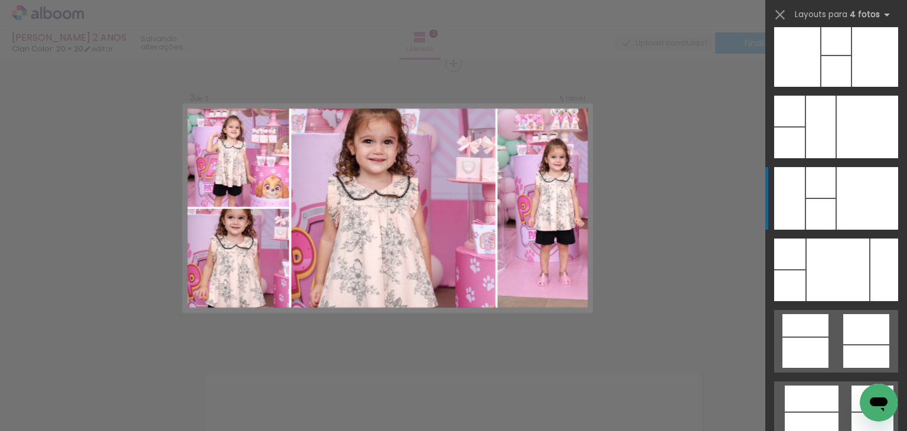
scroll to position [23686, 0]
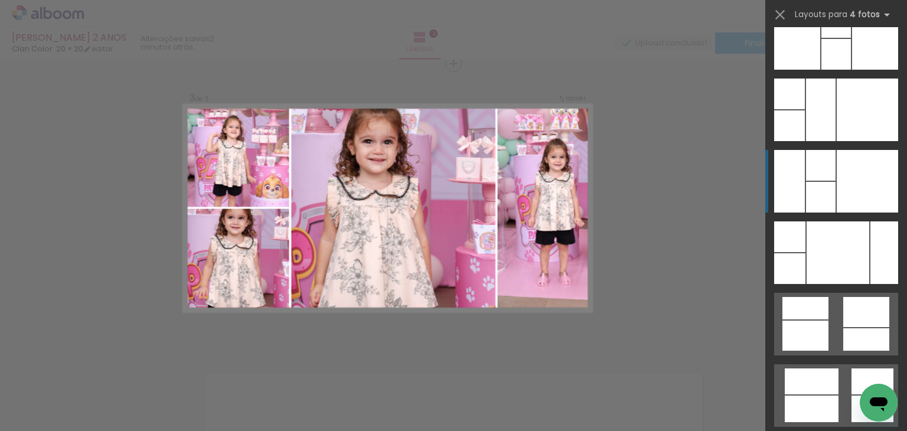
click at [826, 240] on div at bounding box center [838, 252] width 63 height 63
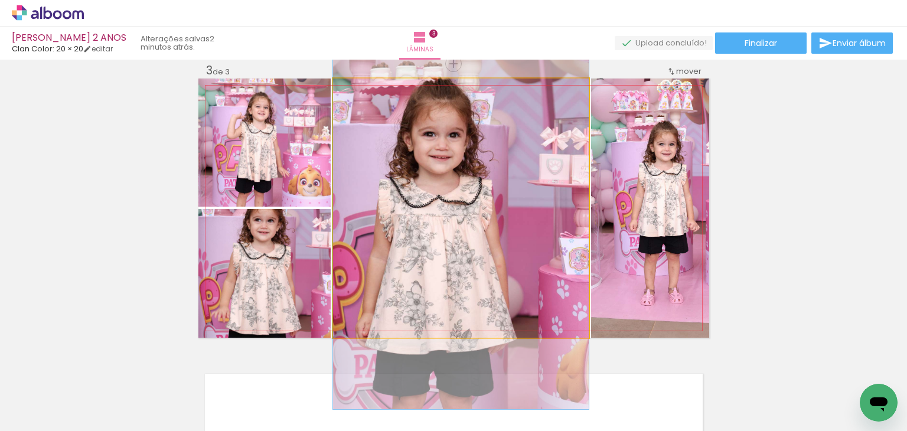
drag, startPoint x: 527, startPoint y: 260, endPoint x: 534, endPoint y: 269, distance: 11.8
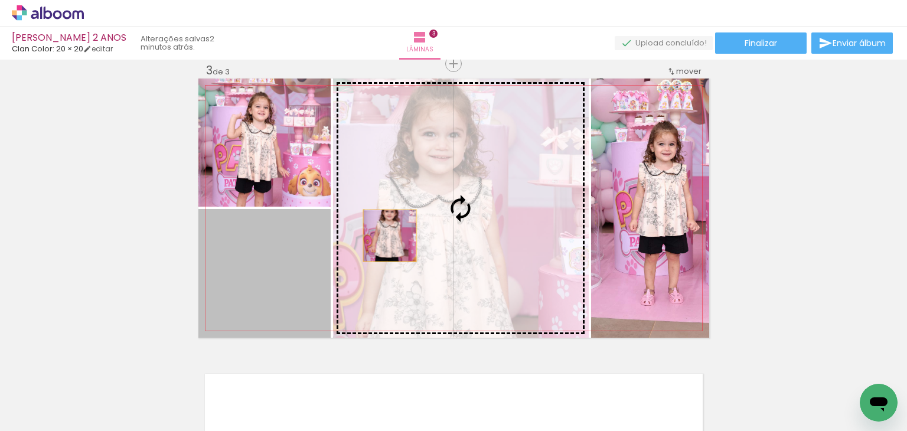
click at [0, 0] on slot at bounding box center [0, 0] width 0 height 0
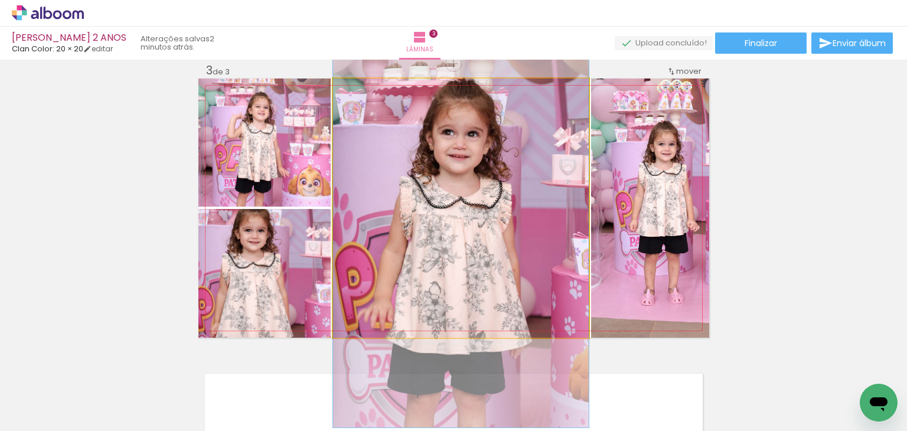
drag, startPoint x: 419, startPoint y: 227, endPoint x: 430, endPoint y: 251, distance: 26.4
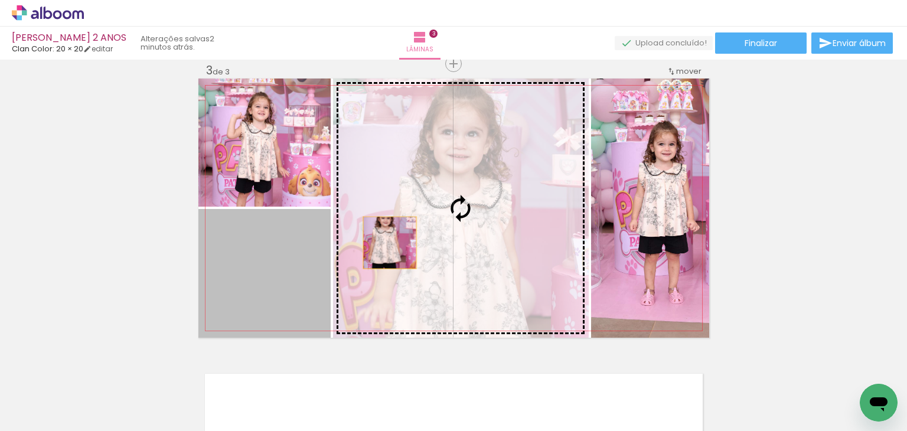
drag, startPoint x: 286, startPoint y: 269, endPoint x: 395, endPoint y: 241, distance: 111.6
click at [0, 0] on slot at bounding box center [0, 0] width 0 height 0
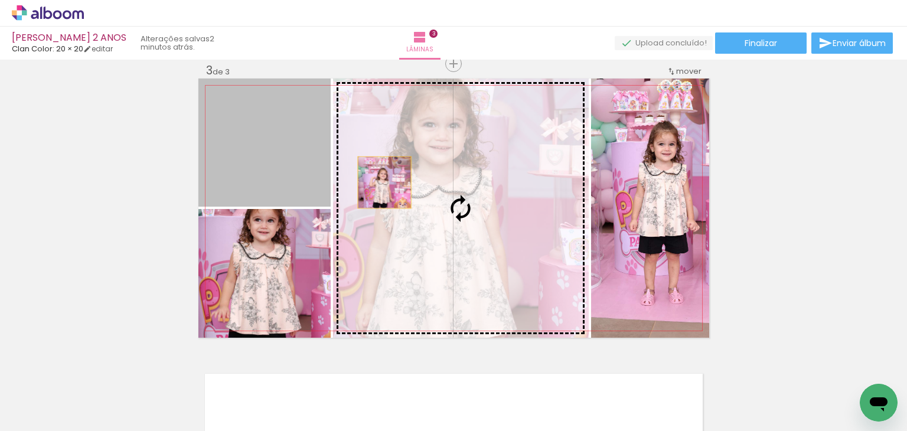
drag, startPoint x: 243, startPoint y: 159, endPoint x: 380, endPoint y: 183, distance: 139.1
click at [0, 0] on slot at bounding box center [0, 0] width 0 height 0
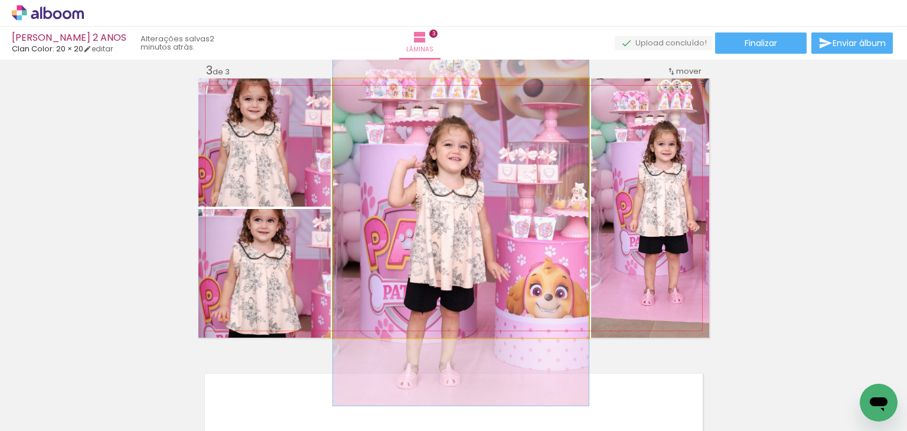
drag, startPoint x: 385, startPoint y: 196, endPoint x: 396, endPoint y: 199, distance: 11.2
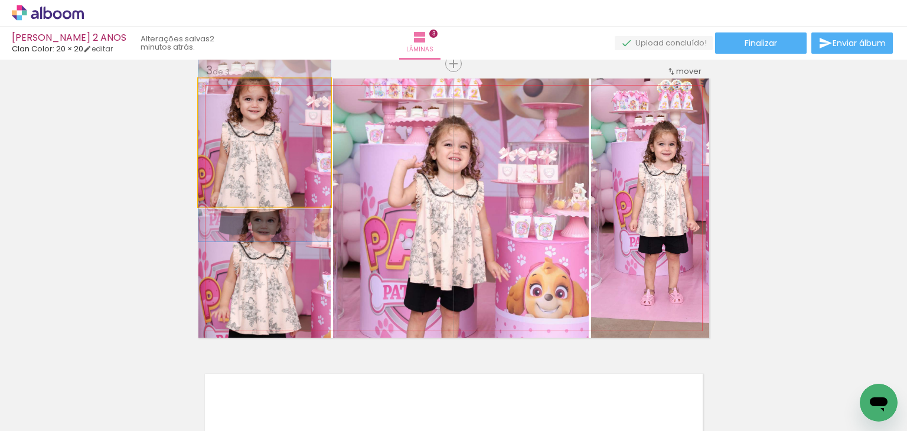
drag, startPoint x: 259, startPoint y: 151, endPoint x: 399, endPoint y: 184, distance: 144.0
click at [0, 0] on slot at bounding box center [0, 0] width 0 height 0
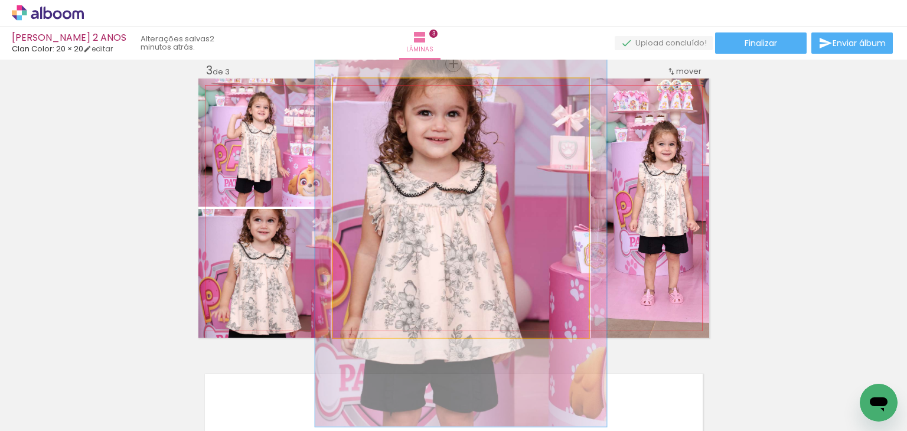
drag, startPoint x: 358, startPoint y: 93, endPoint x: 373, endPoint y: 118, distance: 29.2
click at [366, 99] on div at bounding box center [366, 91] width 19 height 19
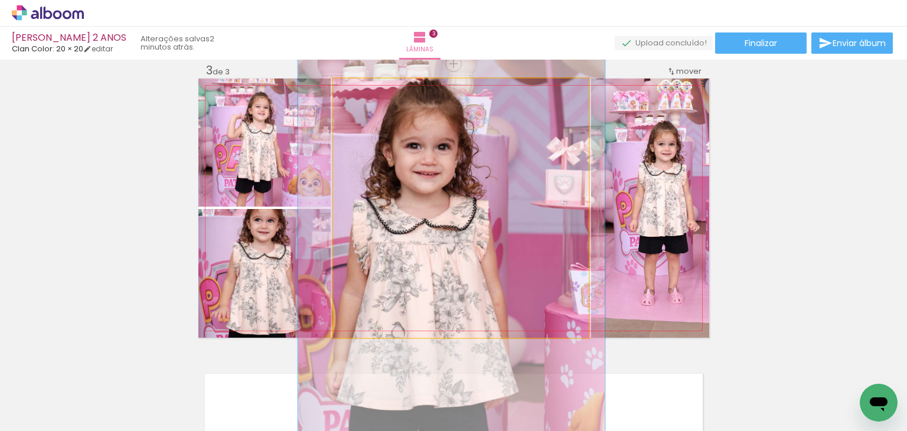
drag, startPoint x: 438, startPoint y: 168, endPoint x: 428, endPoint y: 203, distance: 37.0
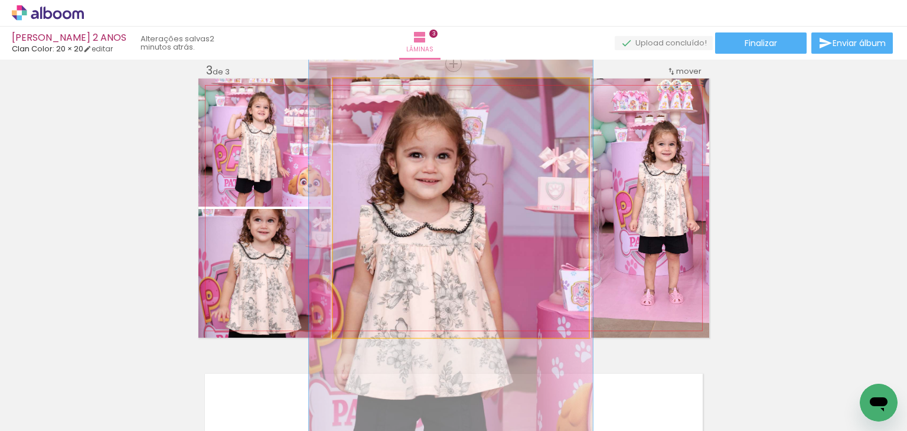
drag, startPoint x: 370, startPoint y: 88, endPoint x: 409, endPoint y: 153, distance: 75.5
type paper-slider "111"
click at [366, 94] on div at bounding box center [365, 91] width 19 height 19
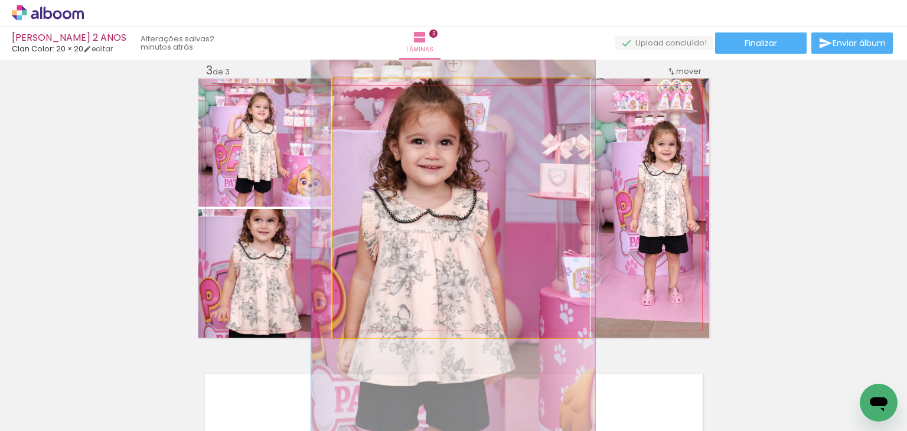
drag, startPoint x: 440, startPoint y: 193, endPoint x: 441, endPoint y: 180, distance: 13.0
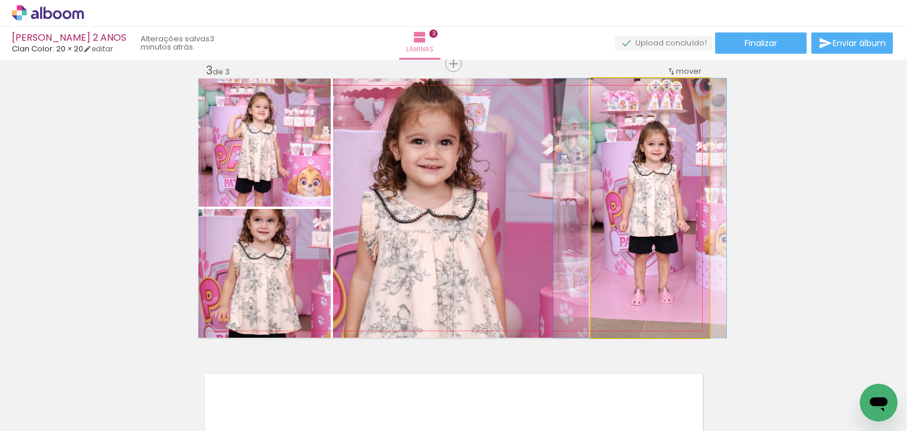
drag, startPoint x: 644, startPoint y: 168, endPoint x: 634, endPoint y: 174, distance: 11.4
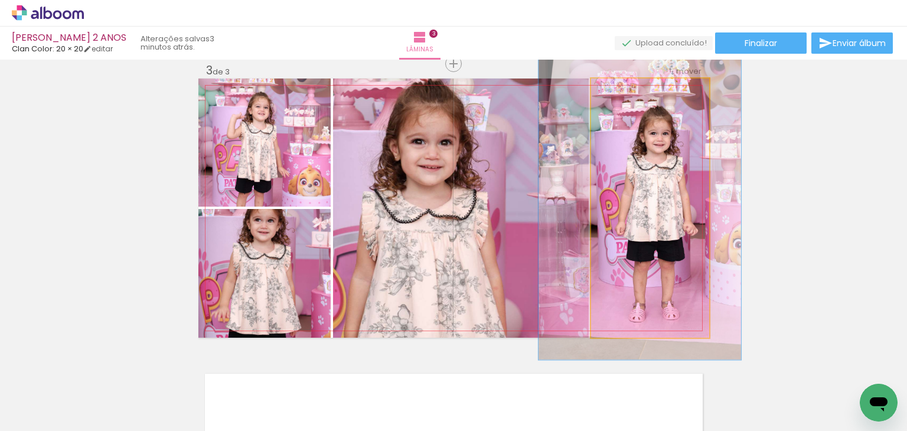
drag, startPoint x: 617, startPoint y: 91, endPoint x: 624, endPoint y: 90, distance: 7.1
type paper-slider "117"
click at [624, 90] on div at bounding box center [625, 91] width 11 height 11
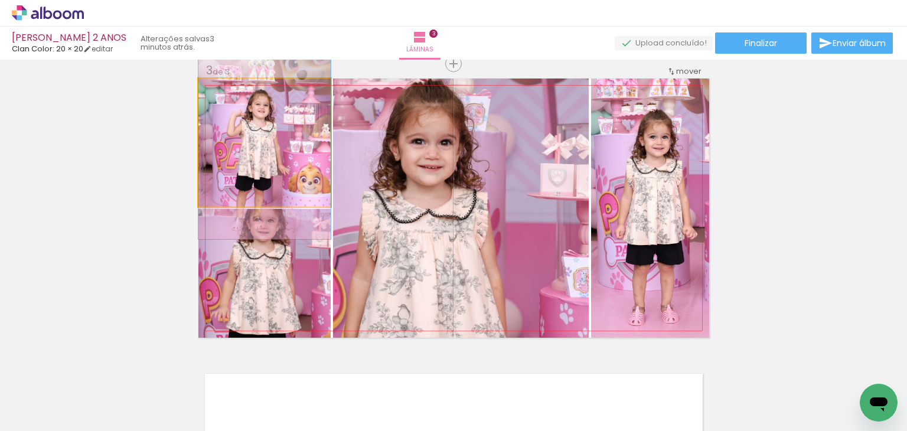
drag, startPoint x: 288, startPoint y: 170, endPoint x: 298, endPoint y: 168, distance: 9.6
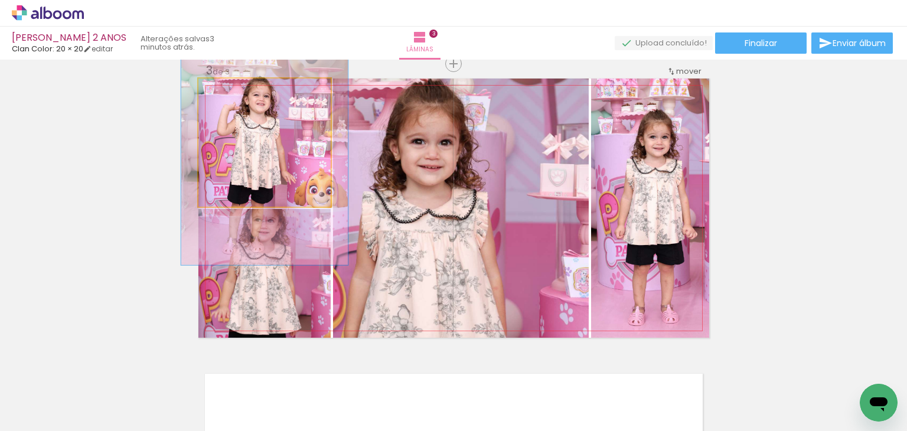
drag, startPoint x: 223, startPoint y: 90, endPoint x: 235, endPoint y: 105, distance: 19.7
type paper-slider "128"
click at [234, 103] on quentale-photo at bounding box center [264, 143] width 132 height 128
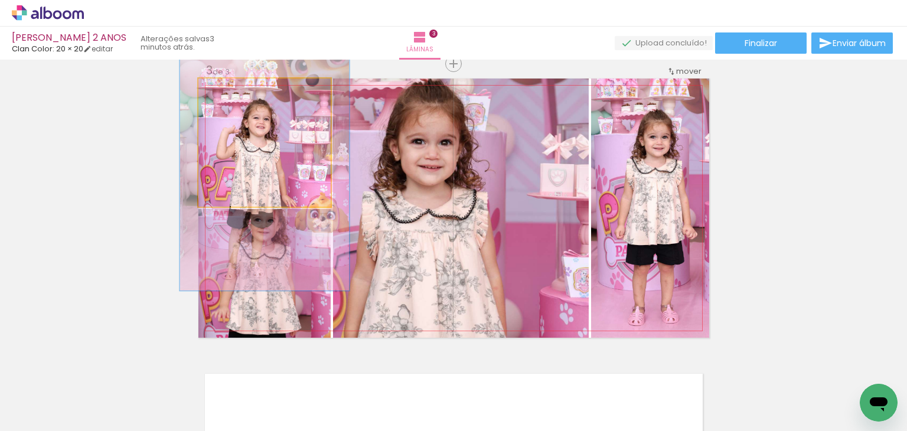
drag, startPoint x: 269, startPoint y: 151, endPoint x: 267, endPoint y: 171, distance: 20.2
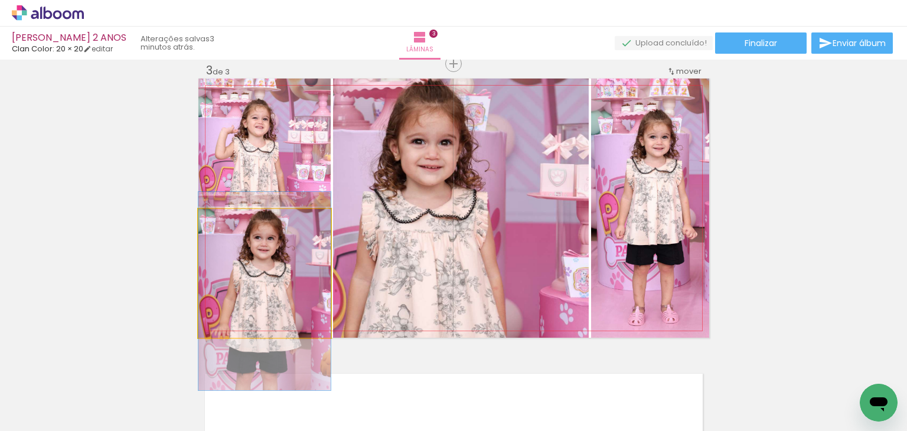
drag, startPoint x: 276, startPoint y: 256, endPoint x: 286, endPoint y: 271, distance: 17.9
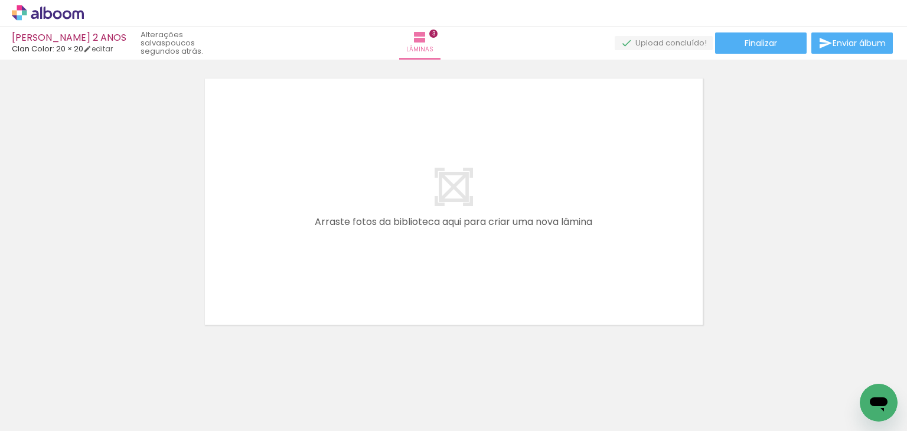
scroll to position [0, 595]
drag, startPoint x: 393, startPoint y: 386, endPoint x: 475, endPoint y: 377, distance: 83.2
click at [329, 285] on quentale-workspace at bounding box center [453, 215] width 907 height 431
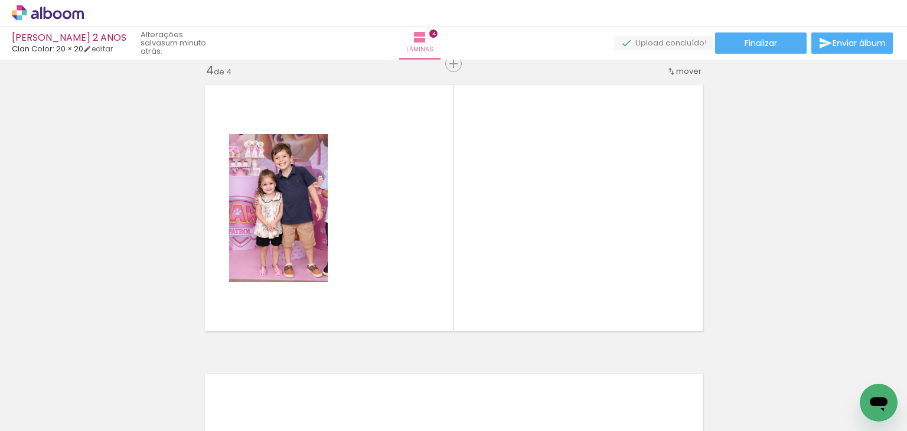
scroll to position [881, 0]
drag, startPoint x: 461, startPoint y: 395, endPoint x: 425, endPoint y: 266, distance: 133.7
click at [425, 266] on quentale-workspace at bounding box center [453, 215] width 907 height 431
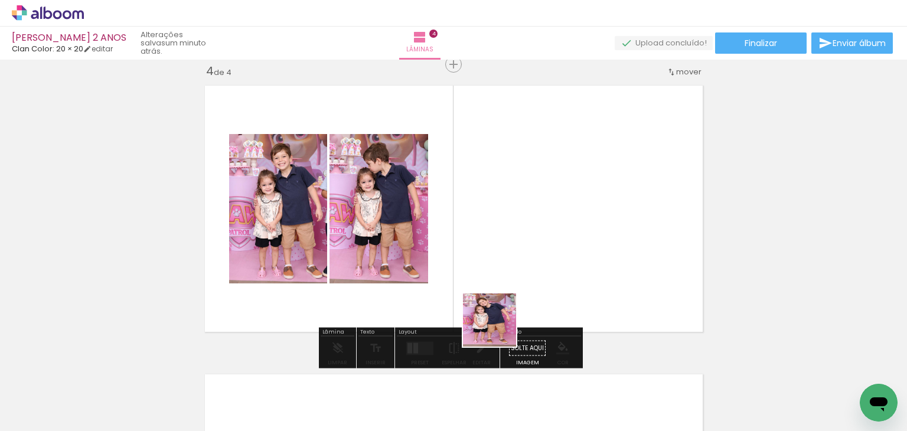
drag, startPoint x: 523, startPoint y: 414, endPoint x: 489, endPoint y: 279, distance: 138.8
click at [489, 279] on quentale-workspace at bounding box center [453, 215] width 907 height 431
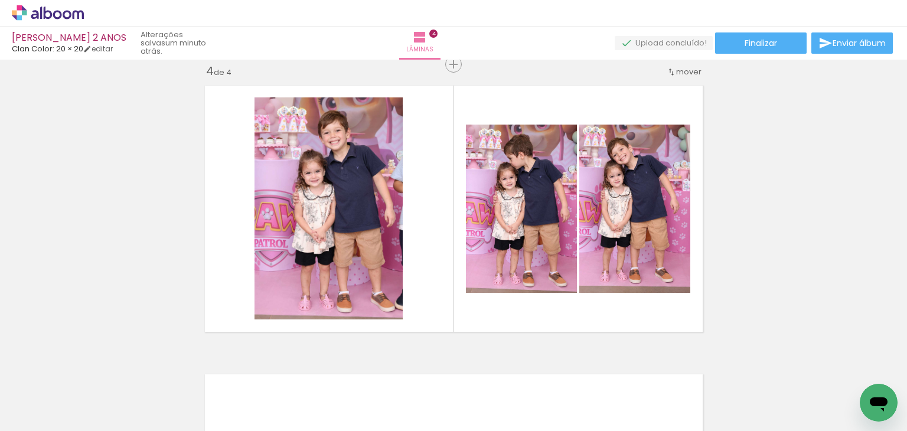
scroll to position [0, 1073]
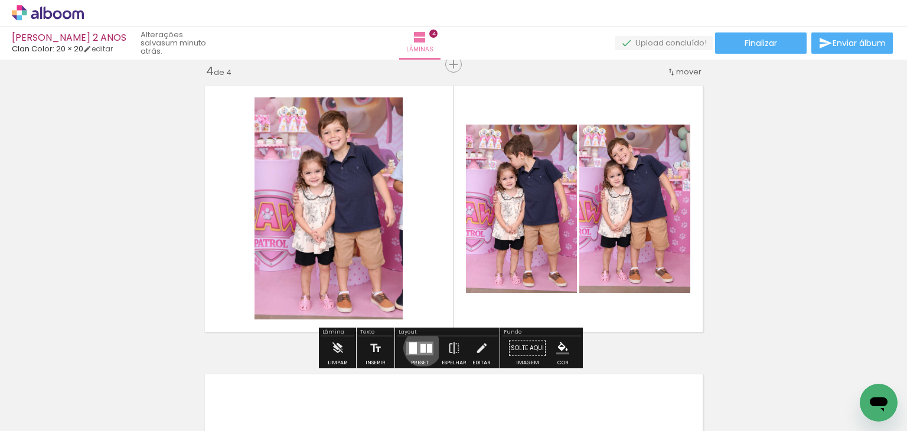
click at [421, 347] on div at bounding box center [423, 348] width 5 height 9
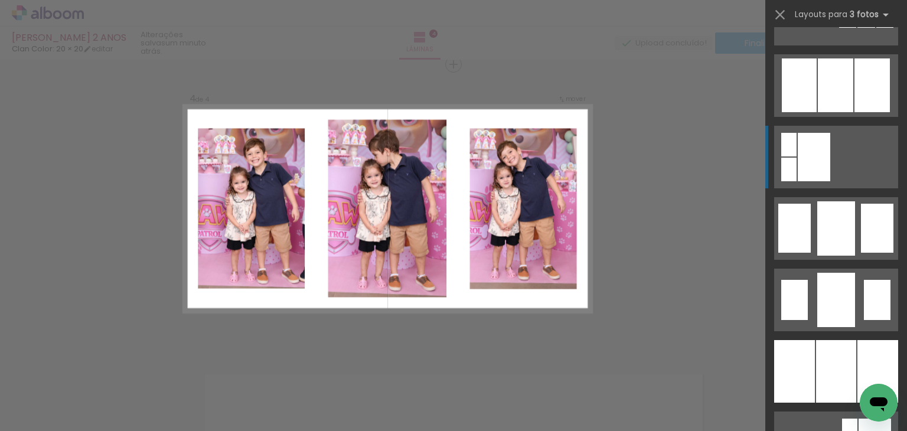
scroll to position [827, 0]
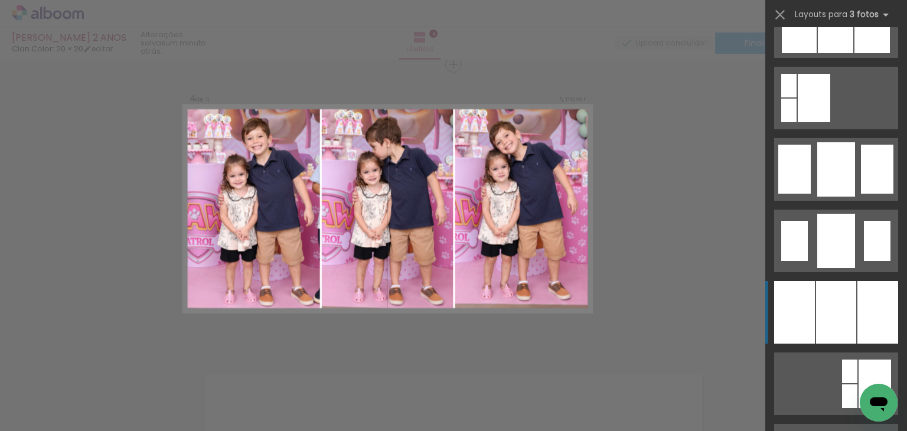
click at [843, 307] on div at bounding box center [836, 312] width 40 height 63
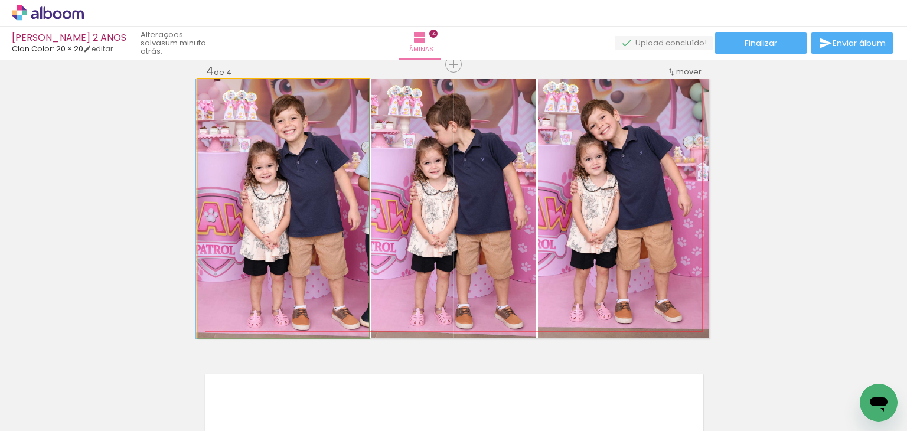
drag, startPoint x: 316, startPoint y: 220, endPoint x: 307, endPoint y: 220, distance: 8.9
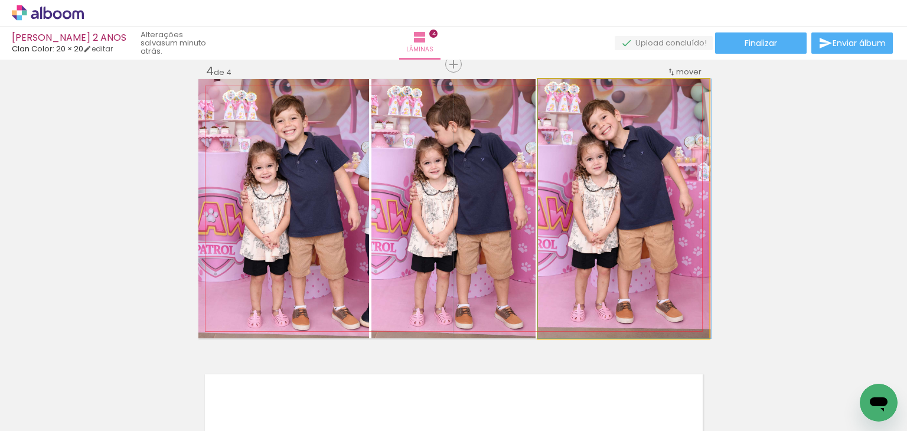
drag, startPoint x: 628, startPoint y: 256, endPoint x: 634, endPoint y: 264, distance: 10.2
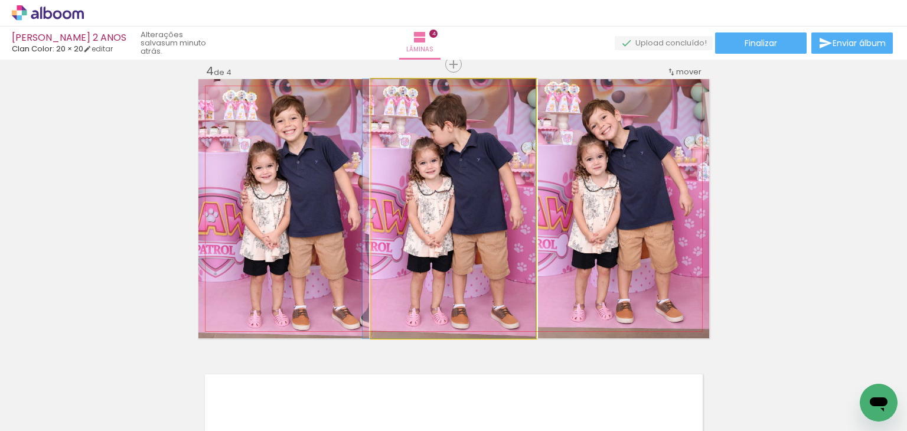
drag, startPoint x: 483, startPoint y: 327, endPoint x: 460, endPoint y: 331, distance: 22.9
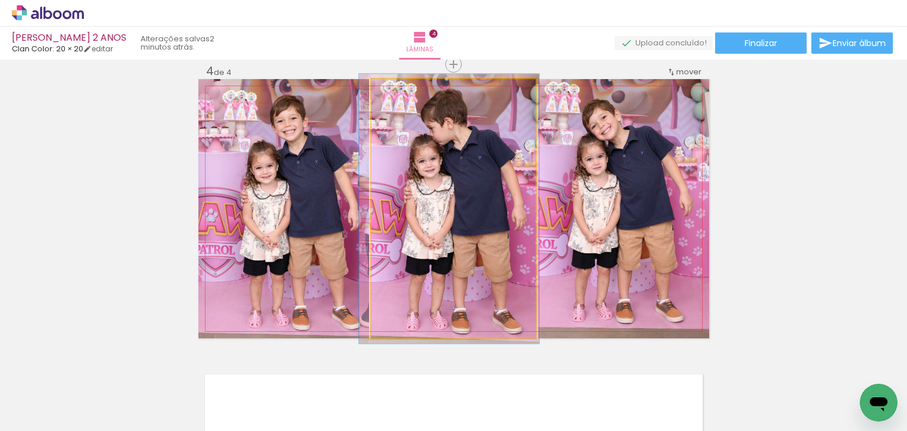
type paper-slider "104"
click at [400, 95] on div at bounding box center [400, 91] width 19 height 19
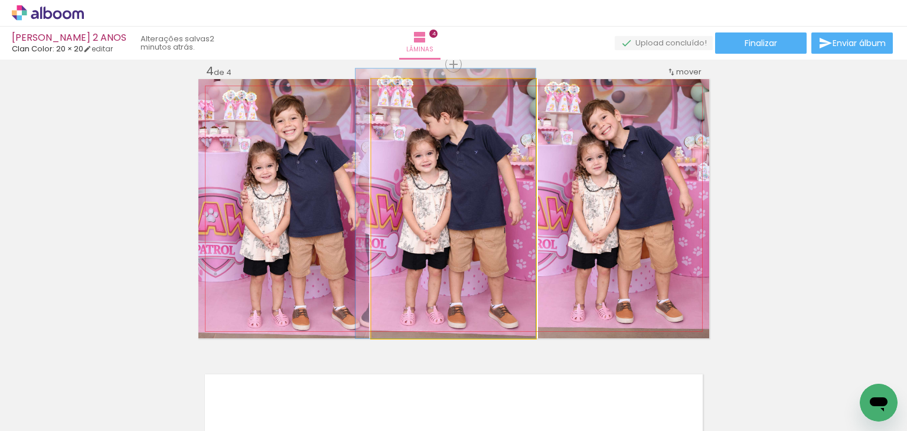
drag, startPoint x: 451, startPoint y: 162, endPoint x: 437, endPoint y: 157, distance: 15.4
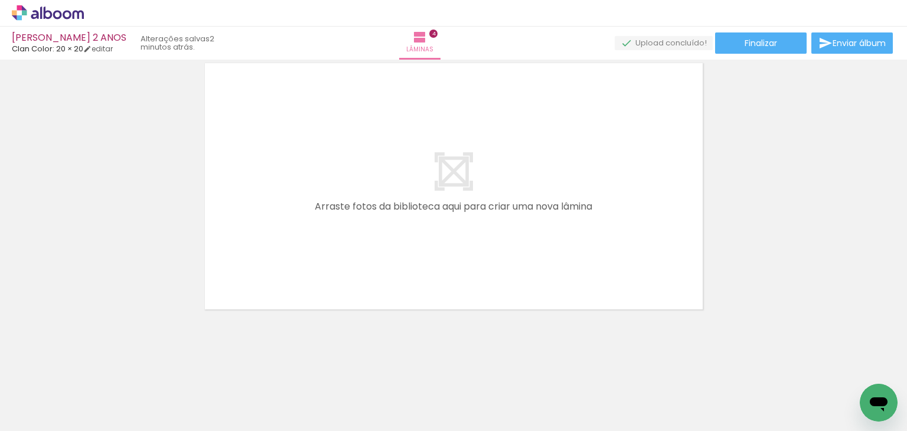
scroll to position [0, 1330]
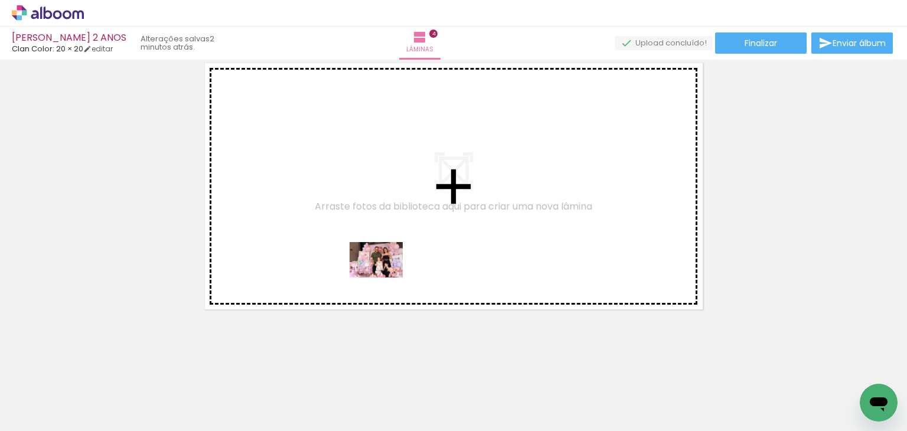
drag, startPoint x: 446, startPoint y: 388, endPoint x: 382, endPoint y: 273, distance: 131.1
click at [382, 273] on quentale-workspace at bounding box center [453, 215] width 907 height 431
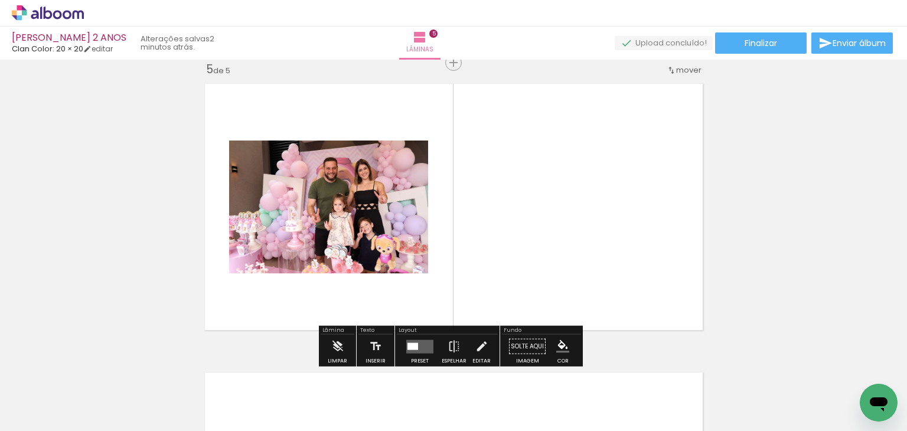
scroll to position [1170, 0]
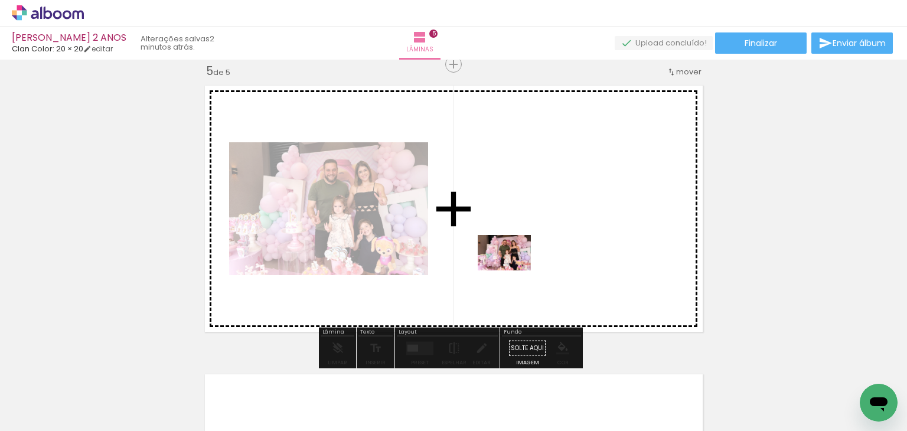
drag, startPoint x: 519, startPoint y: 395, endPoint x: 513, endPoint y: 271, distance: 124.7
click at [513, 271] on quentale-workspace at bounding box center [453, 215] width 907 height 431
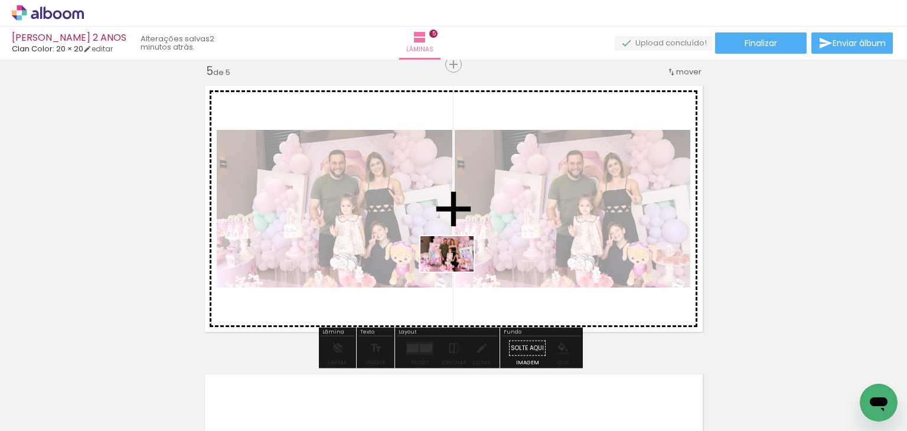
drag, startPoint x: 568, startPoint y: 397, endPoint x: 453, endPoint y: 257, distance: 180.9
click at [453, 257] on quentale-workspace at bounding box center [453, 215] width 907 height 431
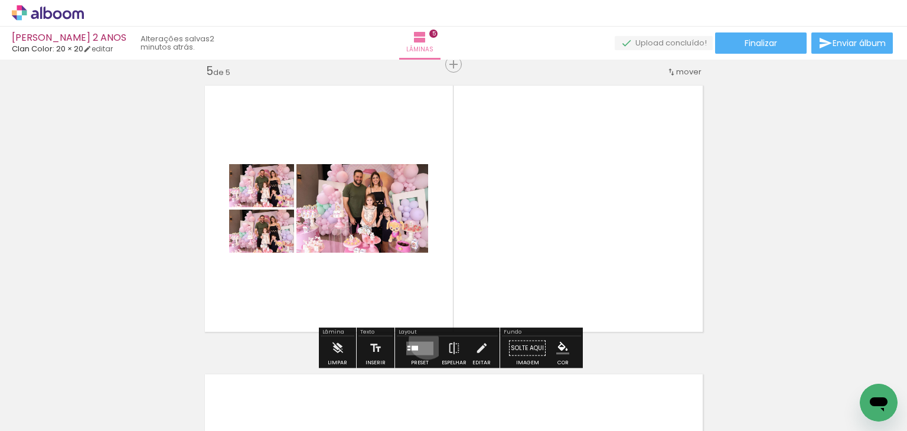
click at [425, 340] on div at bounding box center [420, 349] width 32 height 24
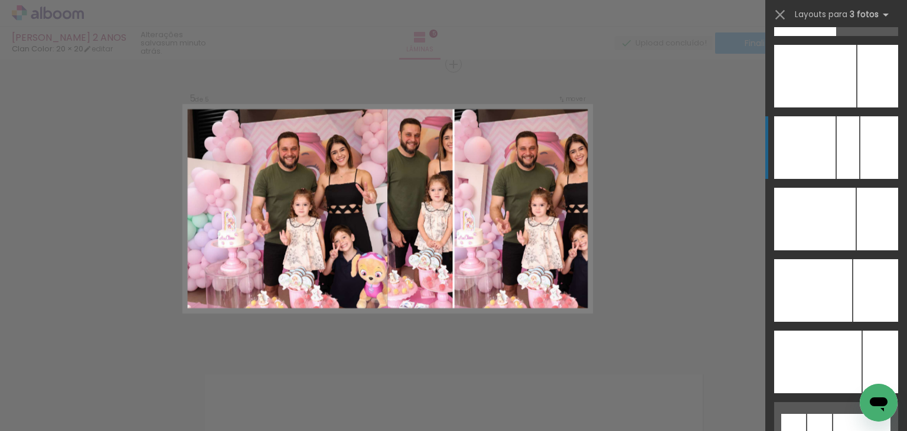
scroll to position [8269, 0]
